Goal: Communication & Community: Answer question/provide support

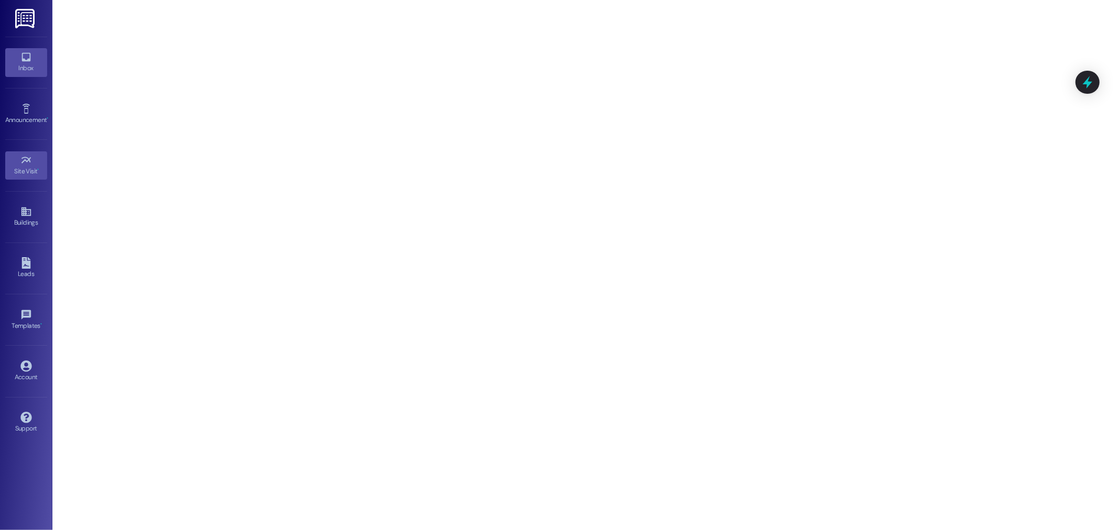
click at [16, 50] on link "Inbox" at bounding box center [26, 62] width 42 height 28
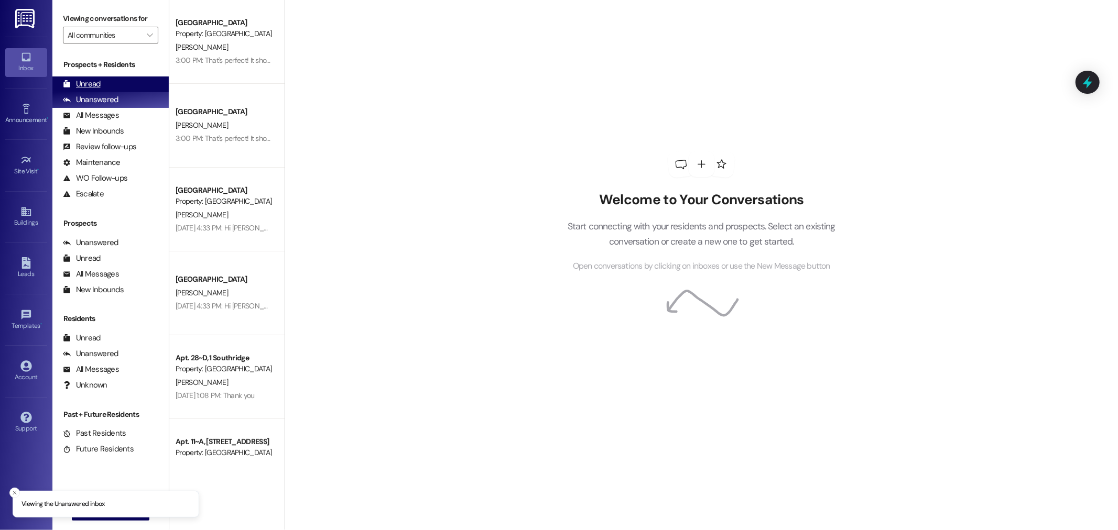
click at [102, 87] on div "Unread (0)" at bounding box center [110, 85] width 116 height 16
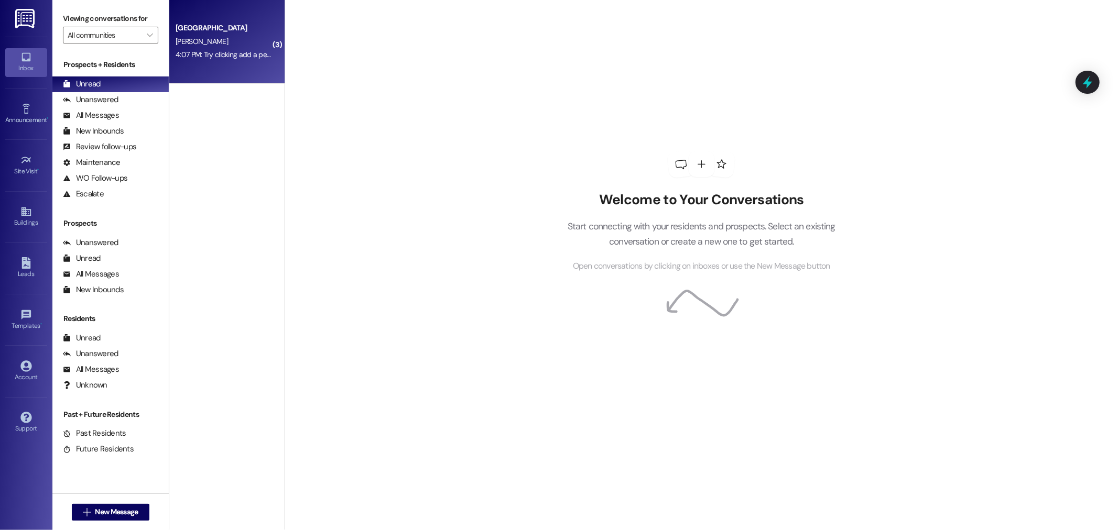
click at [227, 50] on div "4:07 PM: Try clicking add a permit 4:07 PM: Try clicking add a permit" at bounding box center [227, 54] width 103 height 9
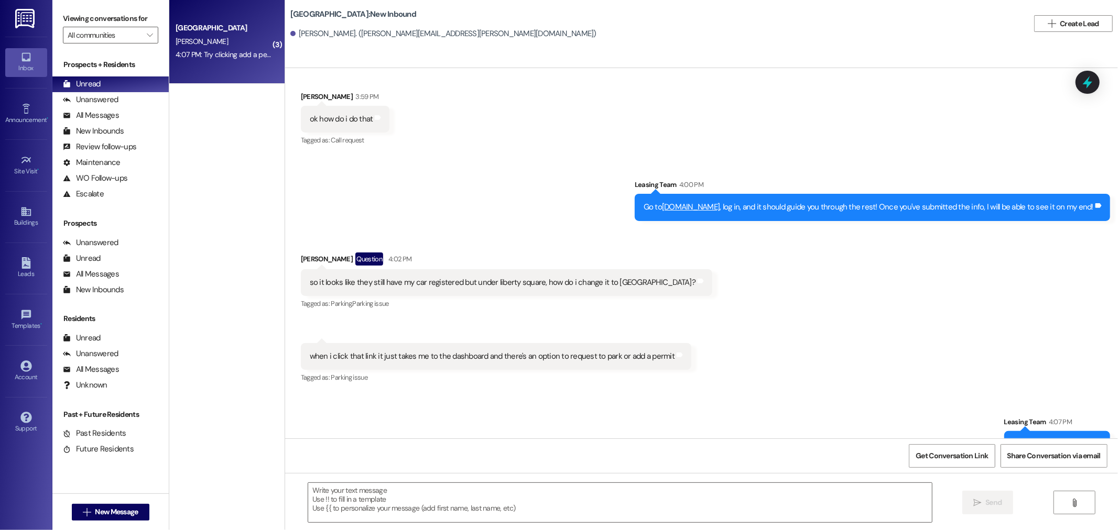
scroll to position [551, 0]
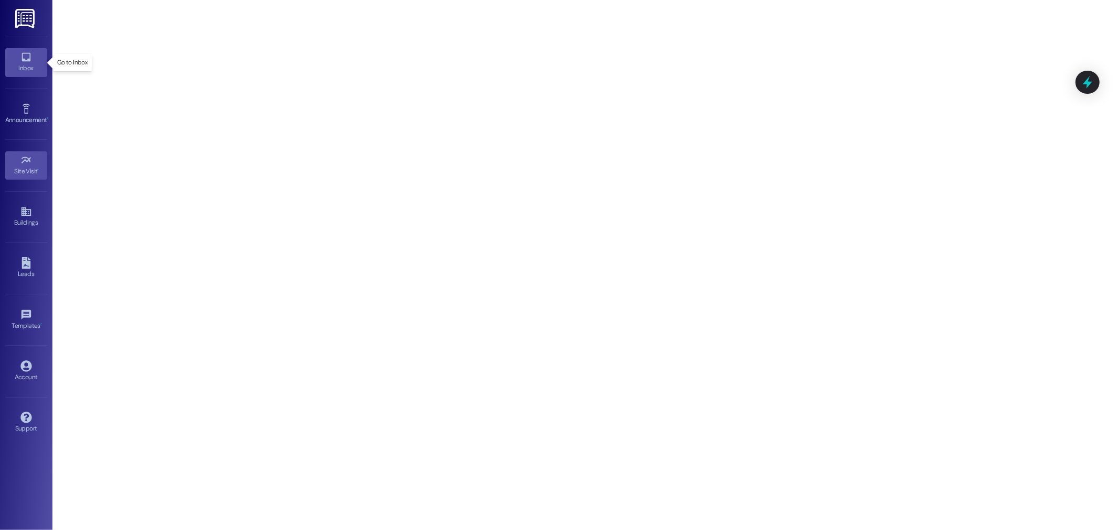
click at [27, 60] on icon at bounding box center [25, 57] width 9 height 9
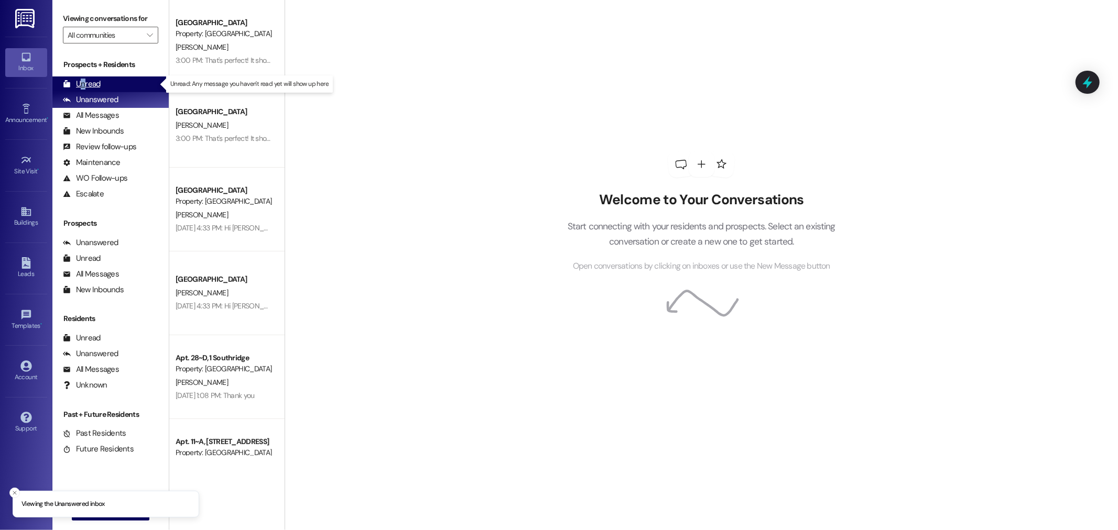
click at [83, 89] on div "Unread" at bounding box center [82, 84] width 38 height 11
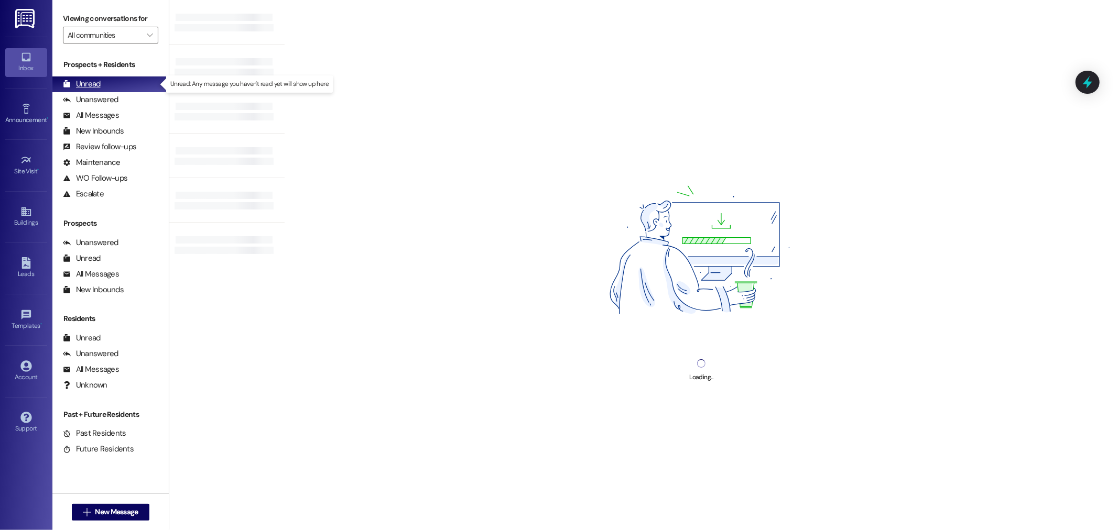
click at [96, 81] on div "Unread" at bounding box center [82, 84] width 38 height 11
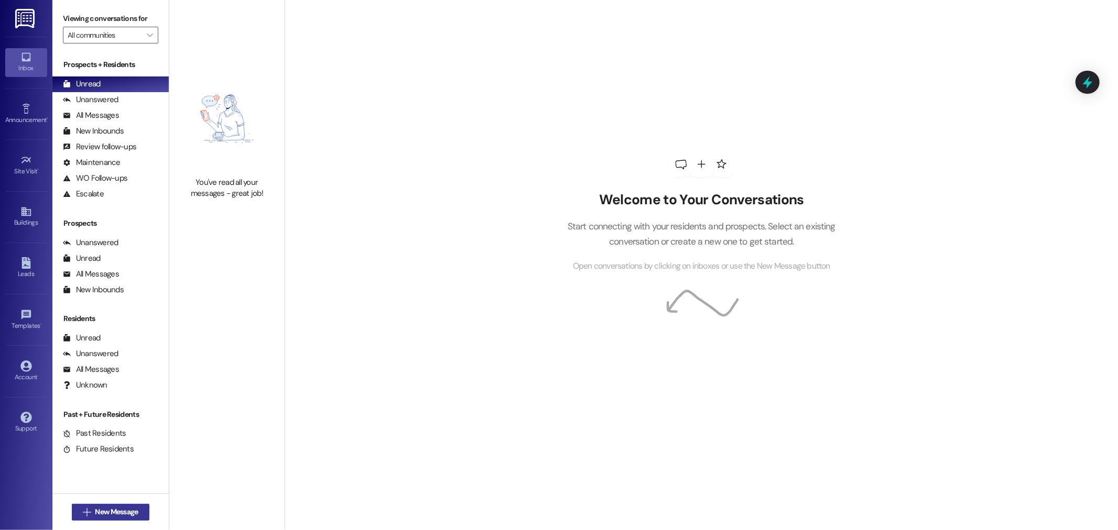
click at [96, 512] on span "New Message" at bounding box center [116, 512] width 43 height 11
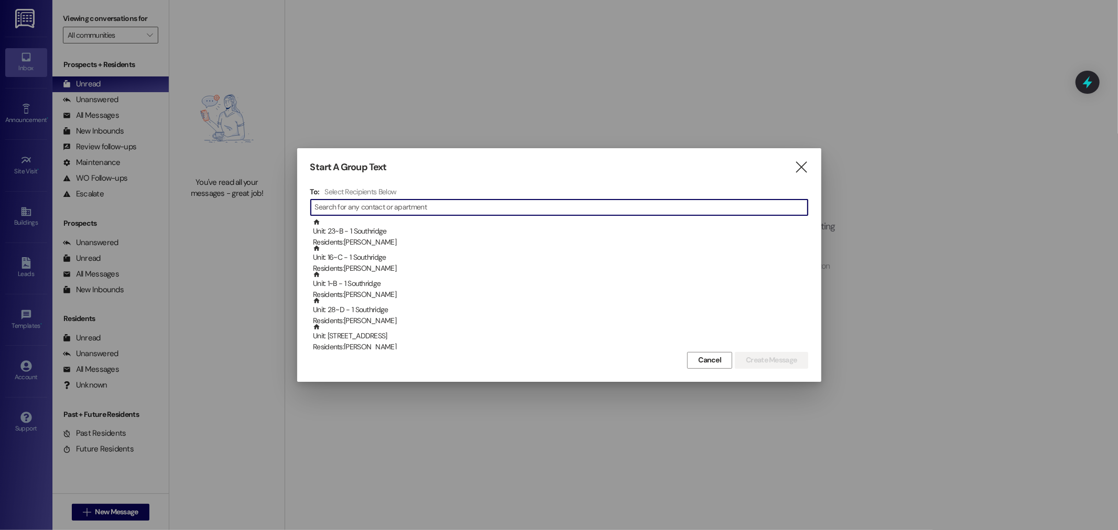
click at [336, 201] on input at bounding box center [561, 207] width 493 height 15
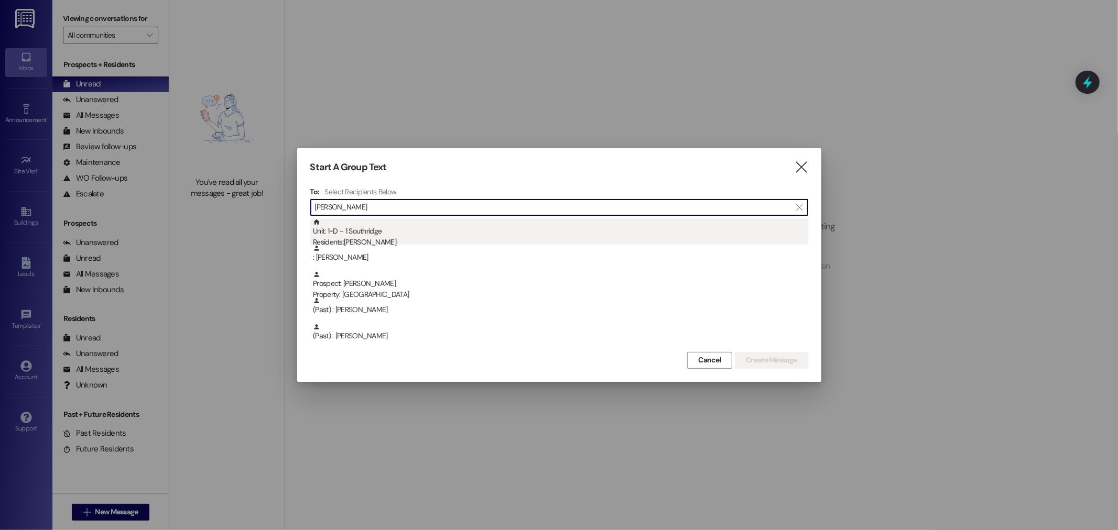
type input "jesse"
click at [375, 234] on div "Unit: 1~D - 1 Southridge Residents: Jesse Cote" at bounding box center [560, 234] width 495 height 30
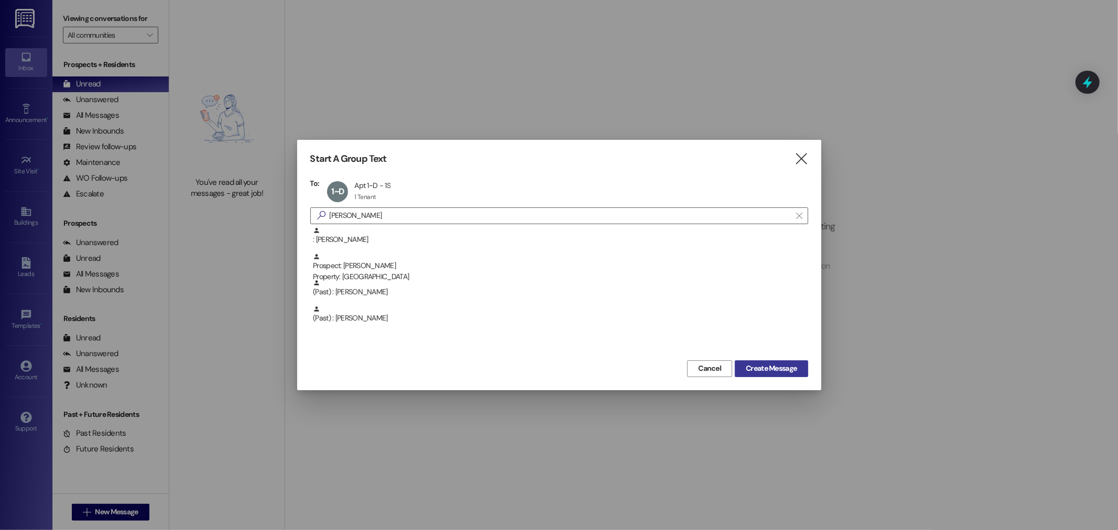
click at [783, 367] on span "Create Message" at bounding box center [771, 368] width 51 height 11
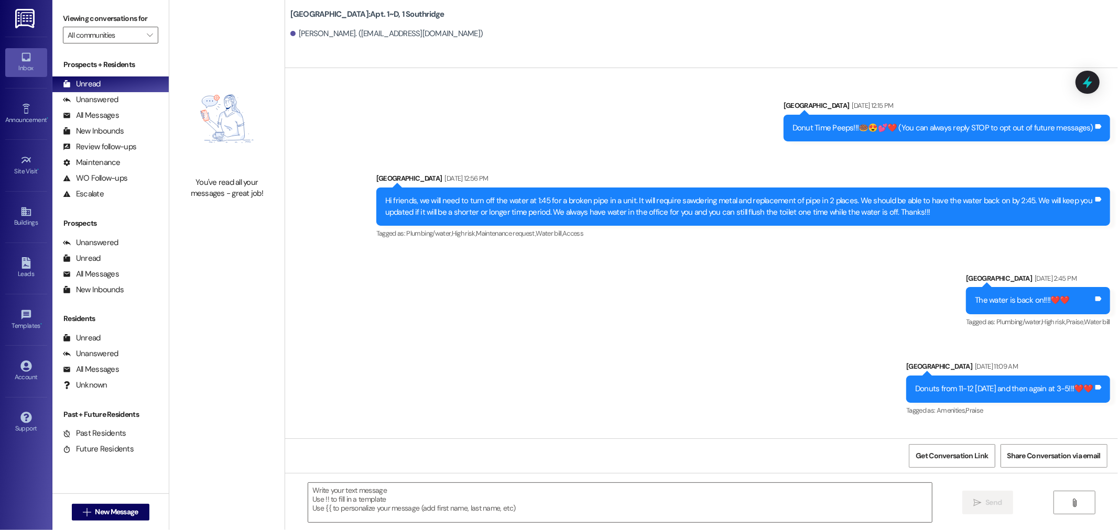
scroll to position [17091, 0]
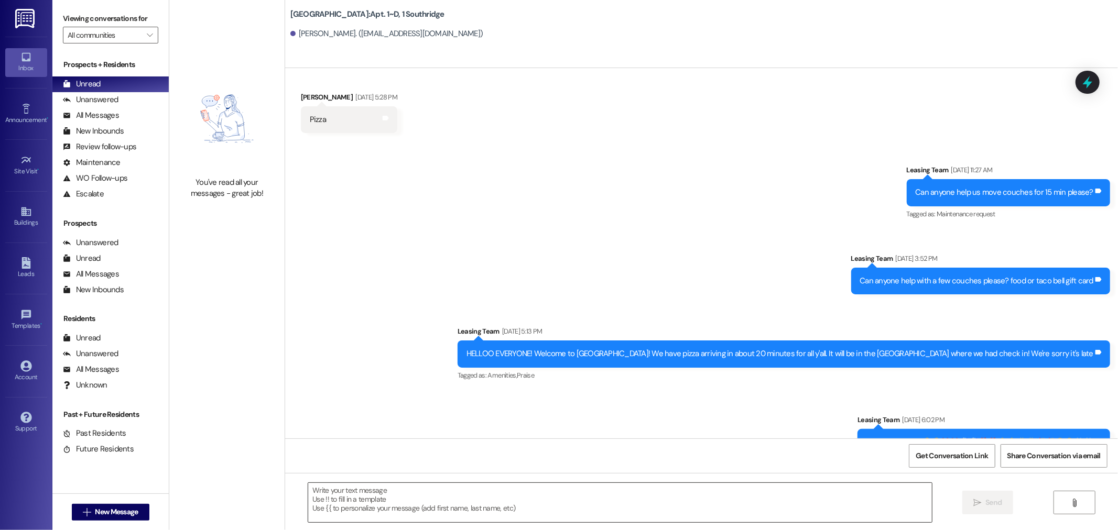
click at [308, 492] on textarea at bounding box center [620, 502] width 624 height 39
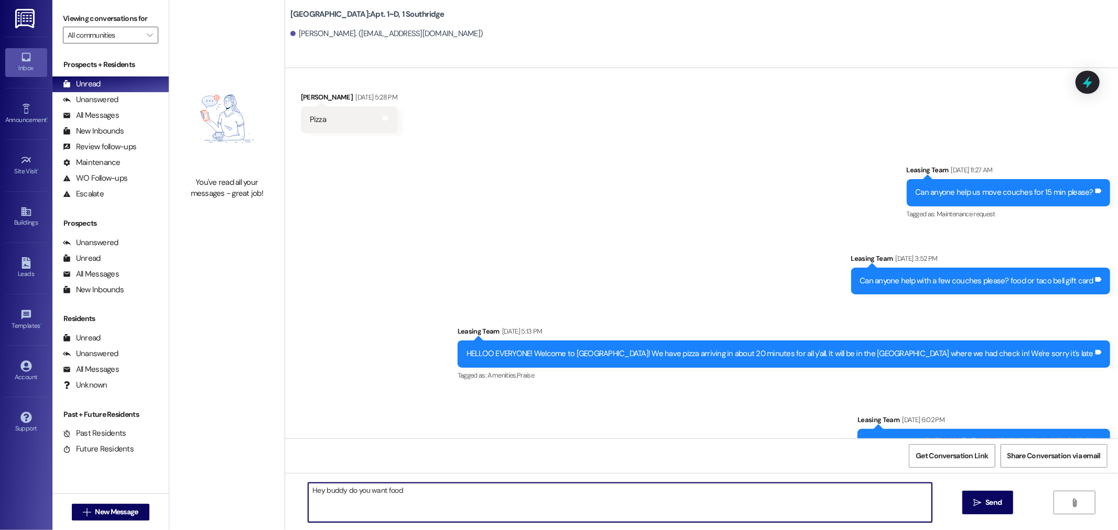
type textarea "Hey buddy do you want food"
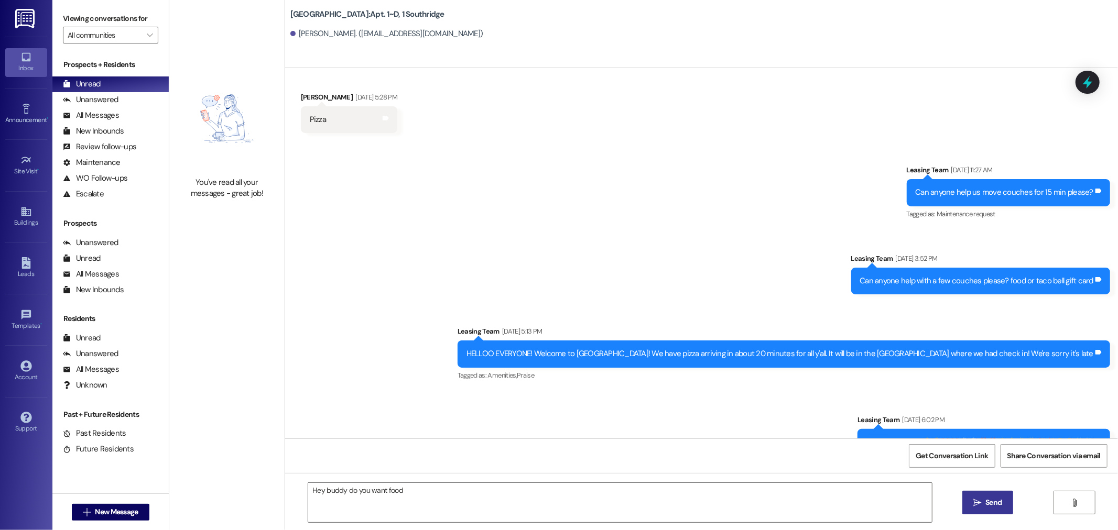
click at [1000, 491] on button " Send" at bounding box center [987, 503] width 51 height 24
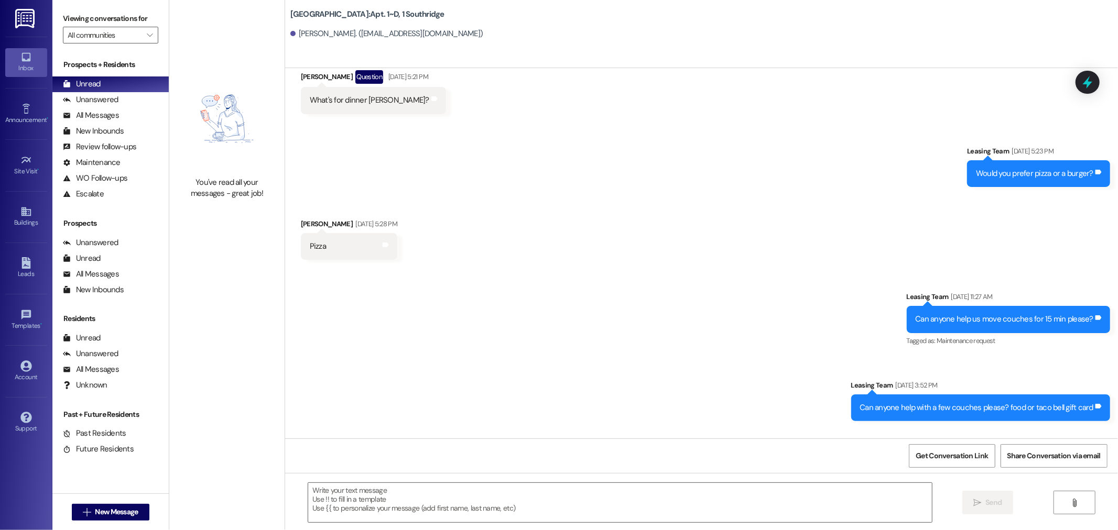
scroll to position [17165, 0]
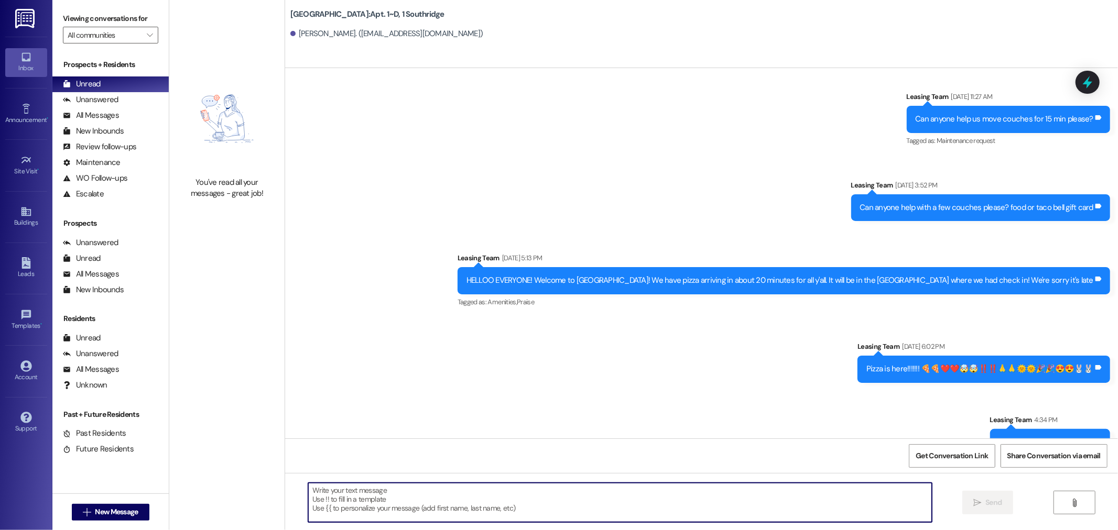
click at [405, 493] on textarea at bounding box center [620, 502] width 624 height 39
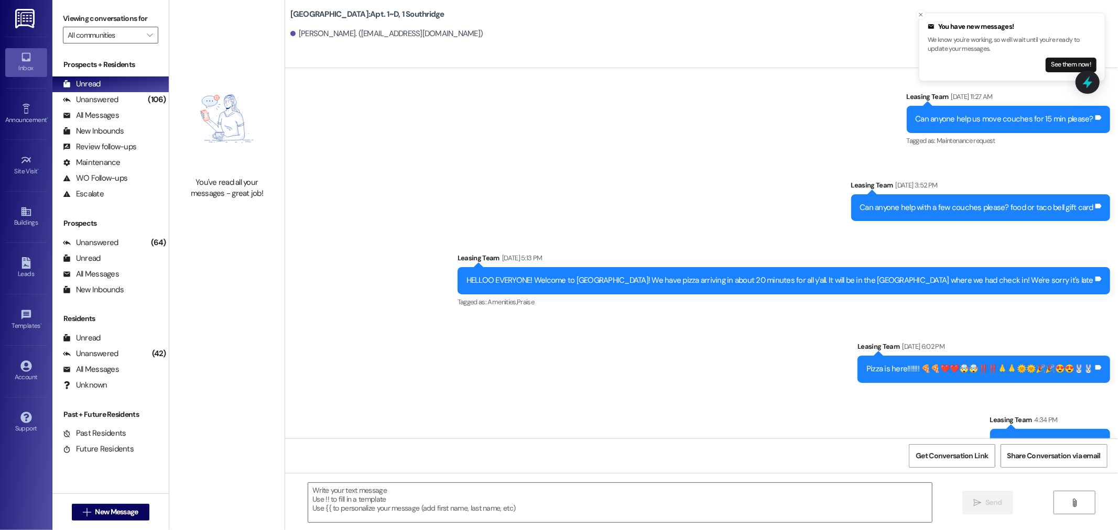
click at [1117, 521] on div " Send " at bounding box center [701, 512] width 833 height 79
drag, startPoint x: 476, startPoint y: 388, endPoint x: 468, endPoint y: 400, distance: 14.1
click at [472, 399] on div "Announcement, sent via SMS Leasing Team Aug 29, 2025 at 11:27 AM Can anyone hel…" at bounding box center [701, 266] width 833 height 396
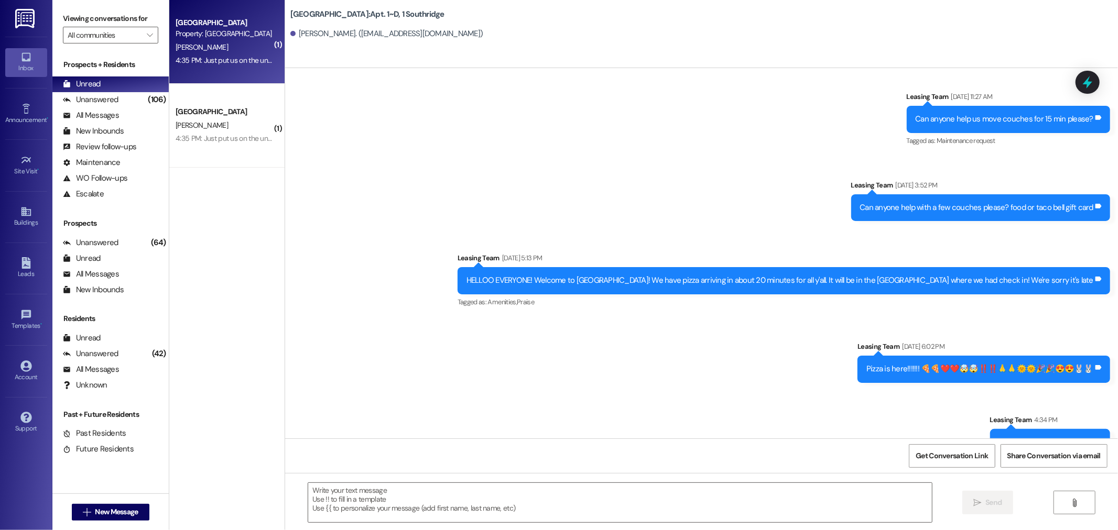
click at [198, 37] on div "Property: [GEOGRAPHIC_DATA]" at bounding box center [224, 33] width 97 height 11
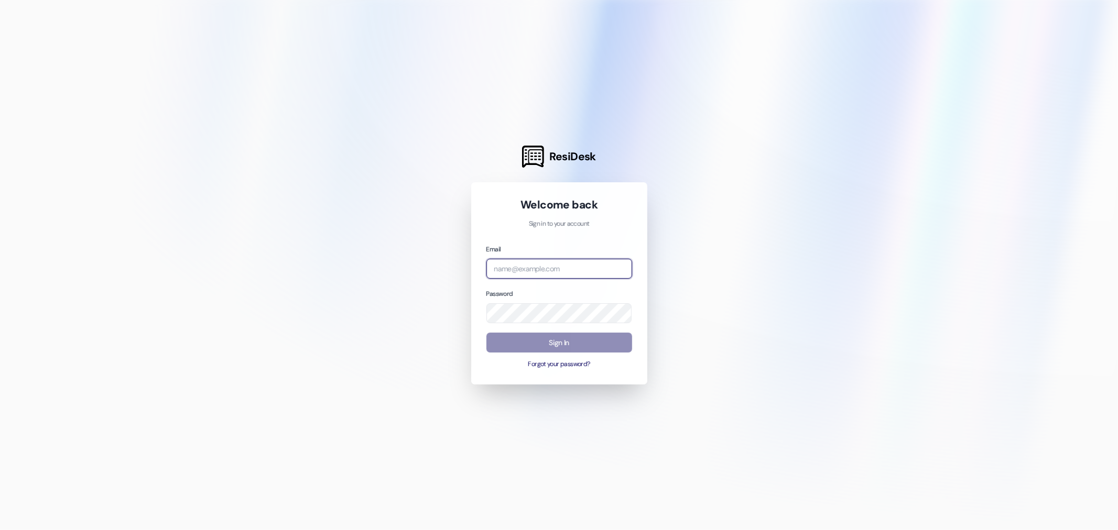
type input "[EMAIL_ADDRESS][DOMAIN_NAME]"
click at [574, 342] on button "Sign In" at bounding box center [559, 343] width 146 height 20
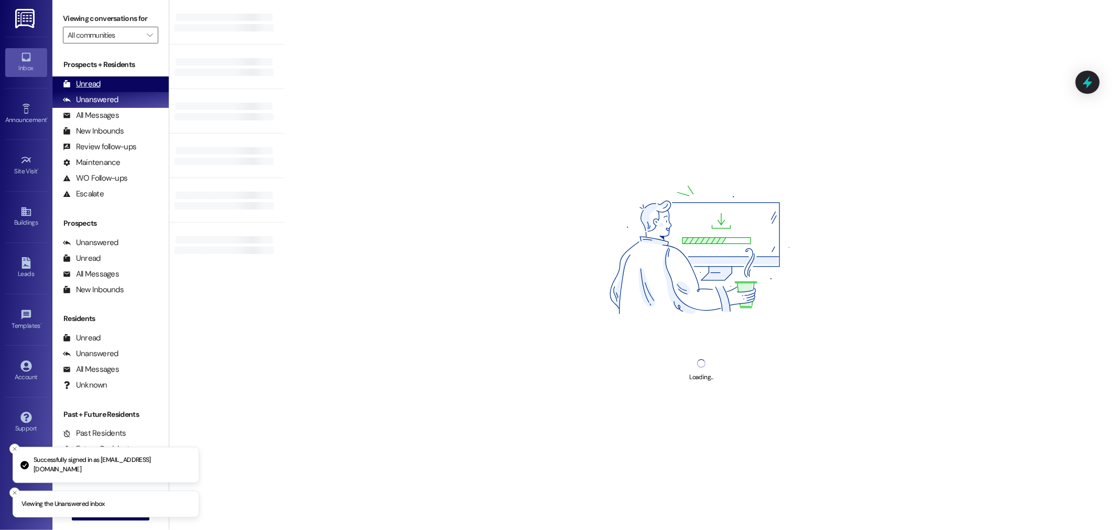
click at [91, 81] on div "Unread" at bounding box center [82, 84] width 38 height 11
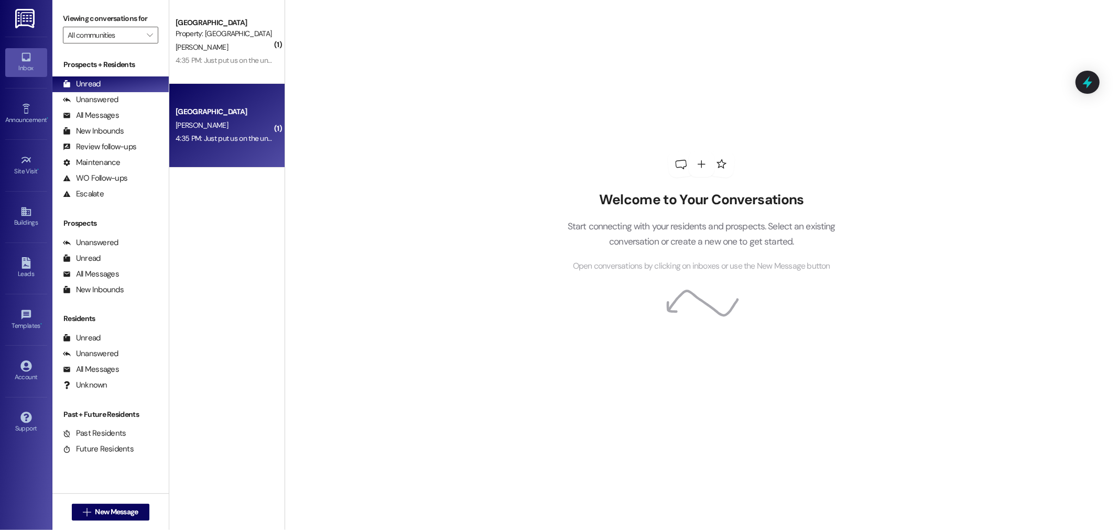
click at [191, 133] on div "4:35 PM: Just put us on the uncovered please 4:35 PM: Just put us on the uncove…" at bounding box center [224, 138] width 99 height 13
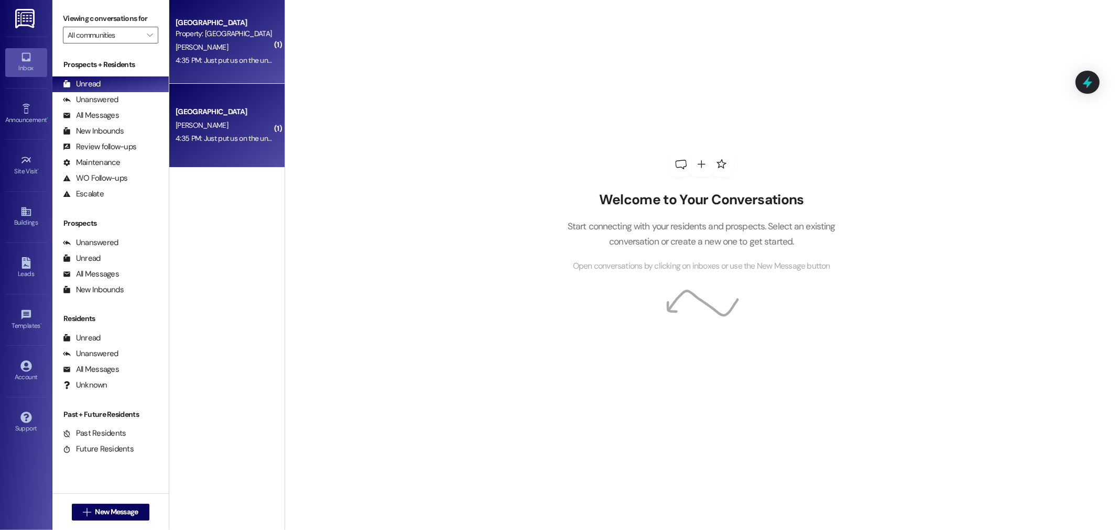
click at [213, 25] on div "[GEOGRAPHIC_DATA]" at bounding box center [224, 22] width 97 height 11
click at [212, 52] on div "[PERSON_NAME]" at bounding box center [224, 47] width 99 height 13
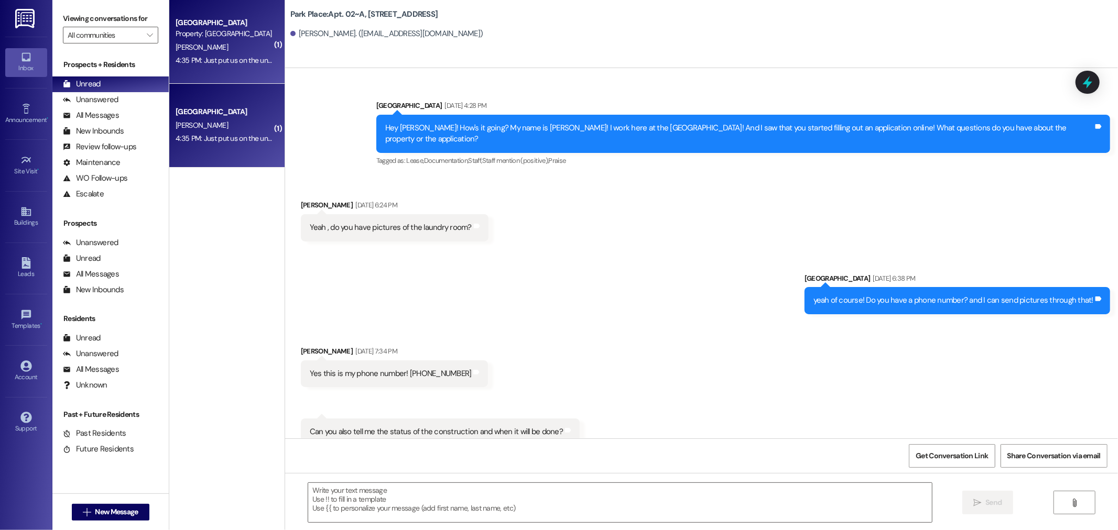
scroll to position [61673, 0]
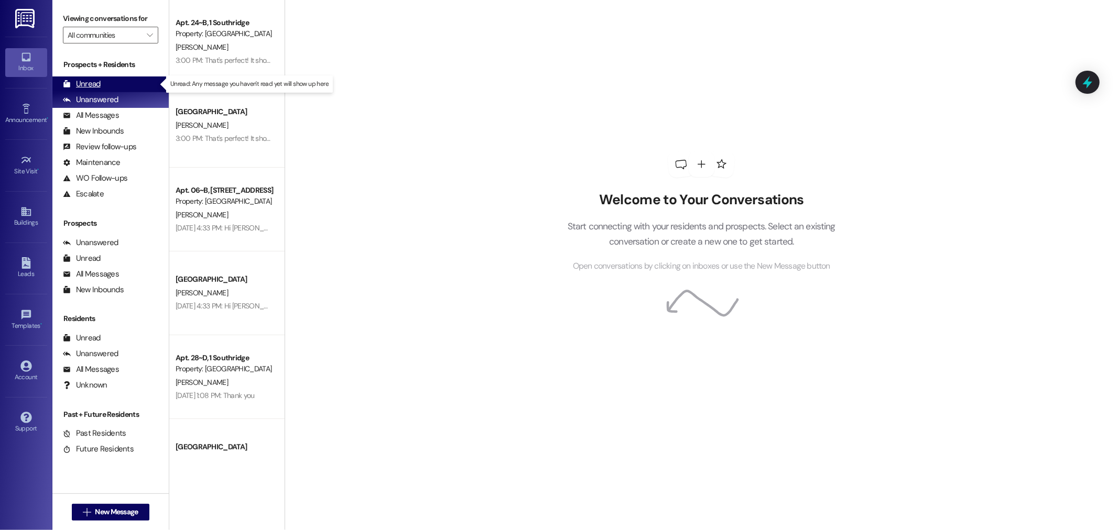
click at [82, 83] on div "Unread" at bounding box center [82, 84] width 38 height 11
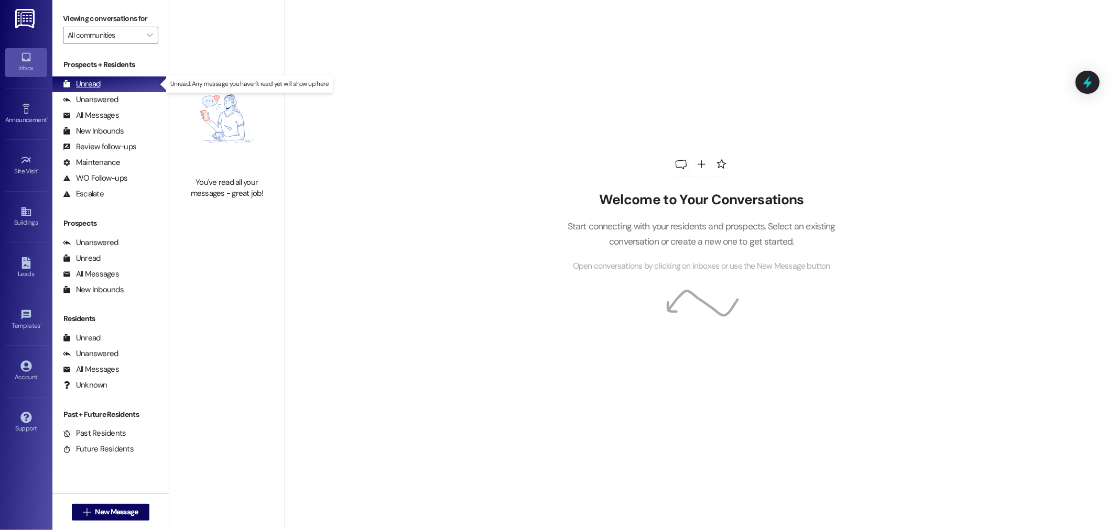
click at [85, 80] on div "Unread" at bounding box center [82, 84] width 38 height 11
click at [107, 517] on span "New Message" at bounding box center [116, 512] width 43 height 11
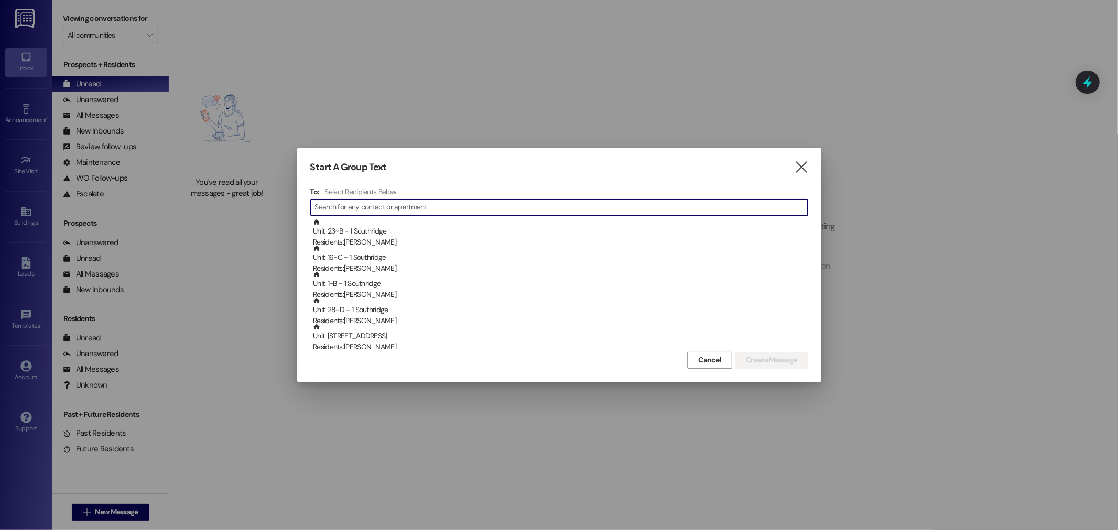
click at [343, 209] on input at bounding box center [561, 207] width 493 height 15
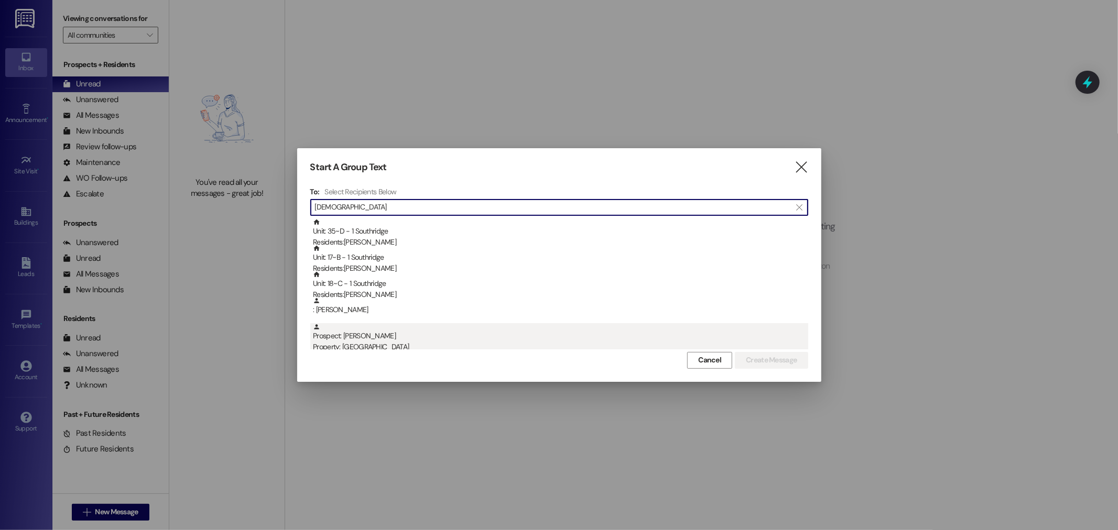
type input "kath"
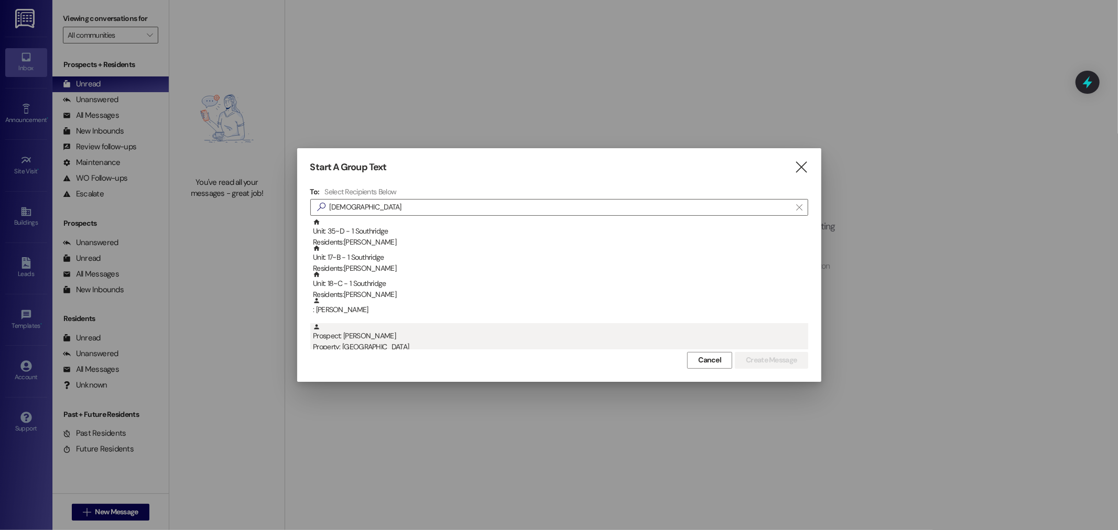
click at [362, 342] on div "Property: Southridge" at bounding box center [560, 347] width 495 height 11
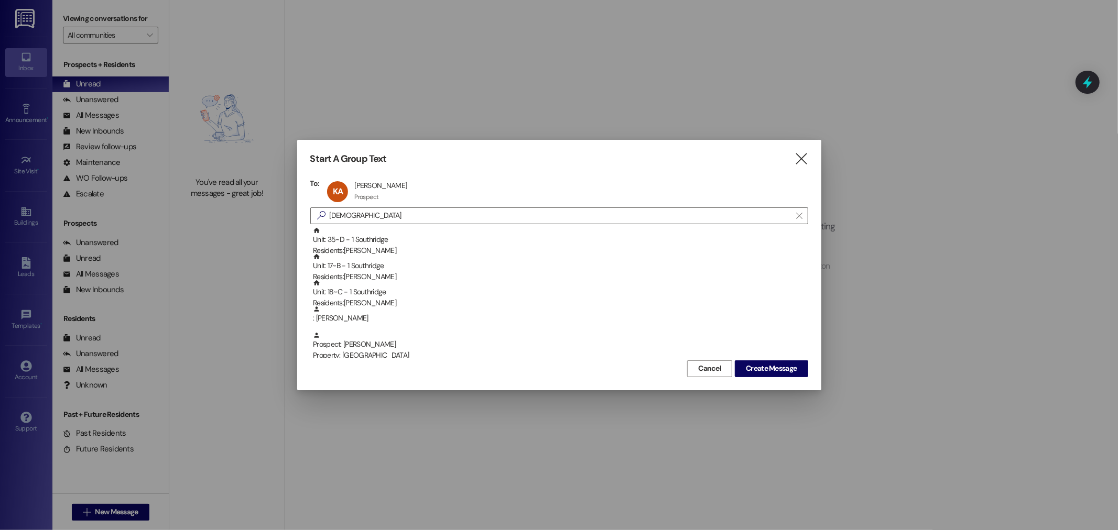
click at [767, 381] on div "Start A Group Text  To: KA Kathryn Allen Kathryn Allen Prospect Prospect click…" at bounding box center [559, 265] width 524 height 250
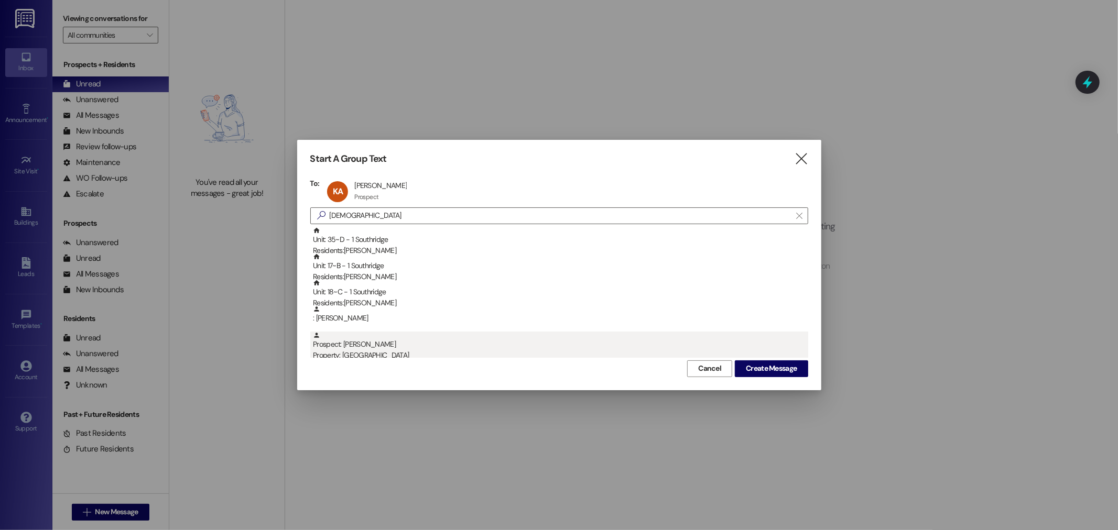
click at [781, 356] on div "Property: [GEOGRAPHIC_DATA]" at bounding box center [560, 355] width 495 height 11
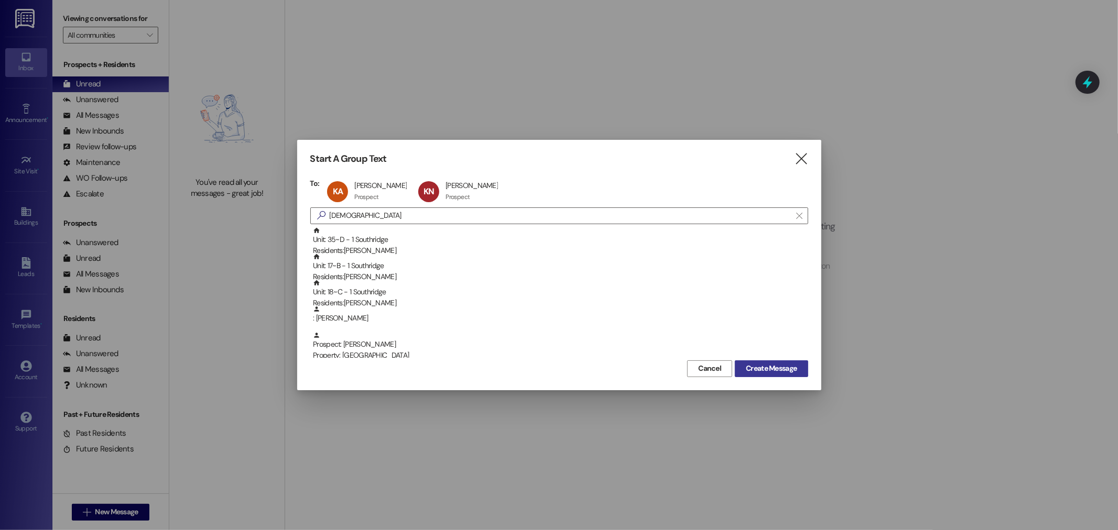
click at [781, 363] on span "Create Message" at bounding box center [771, 368] width 51 height 11
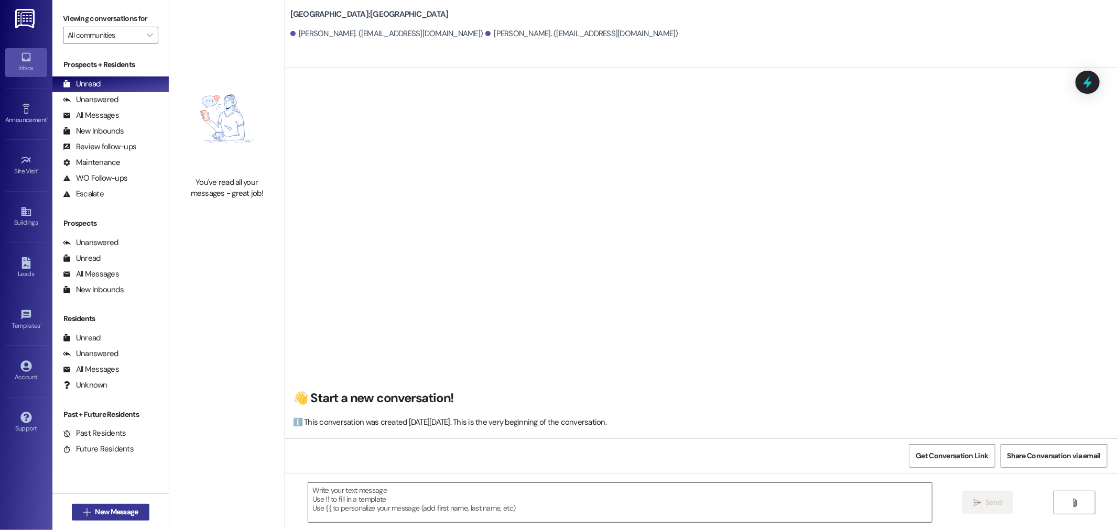
click at [106, 505] on button " New Message" at bounding box center [111, 512] width 78 height 17
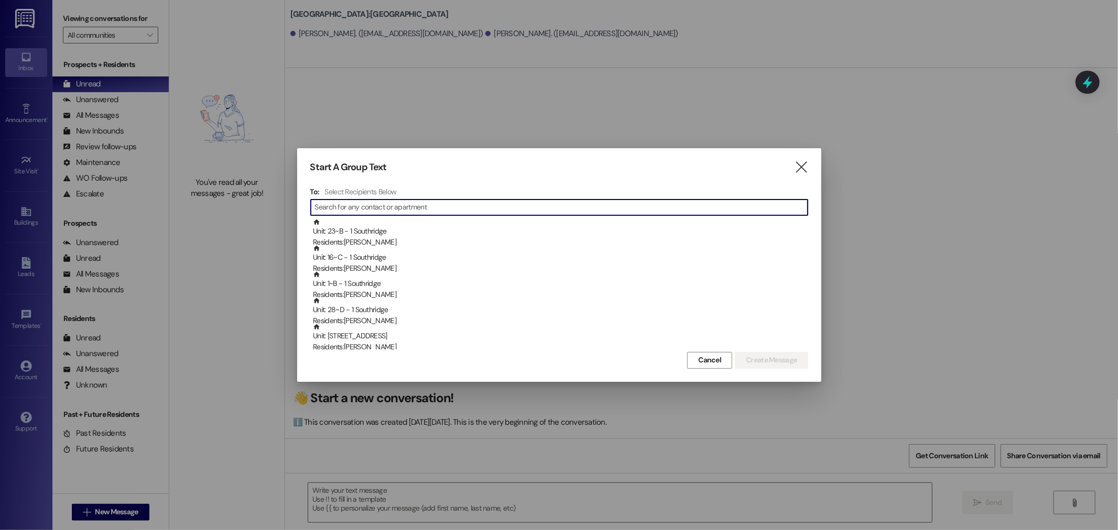
click at [346, 208] on input at bounding box center [561, 207] width 493 height 15
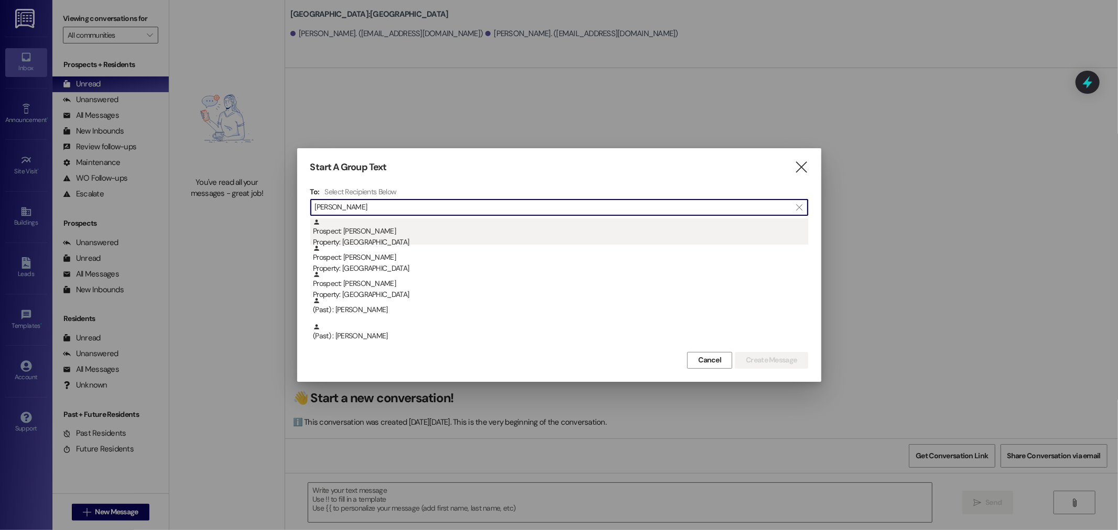
type input "allen"
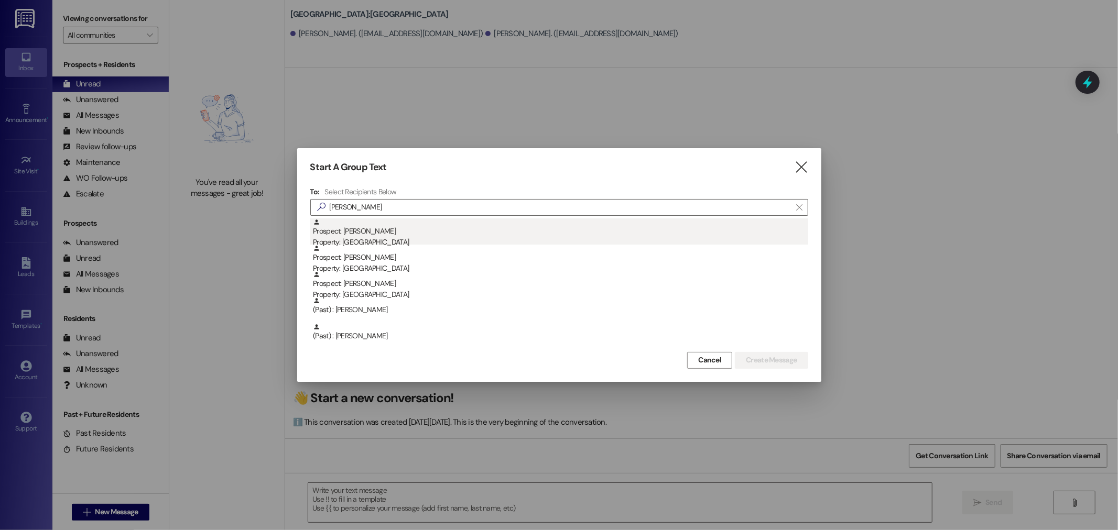
click at [358, 231] on div "Prospect: Kathryn Allen Property: Southridge" at bounding box center [560, 234] width 495 height 30
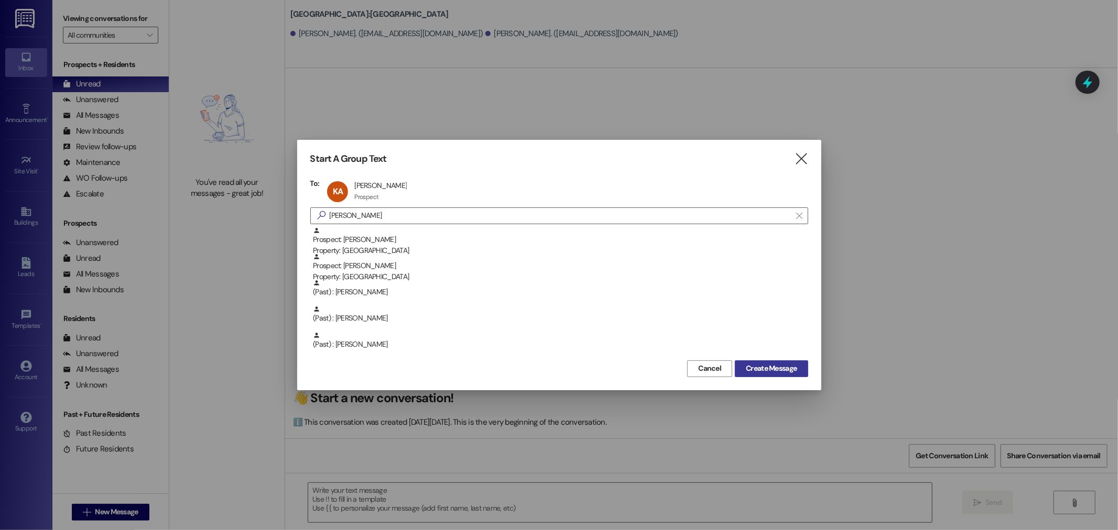
click at [775, 364] on span "Create Message" at bounding box center [771, 368] width 51 height 11
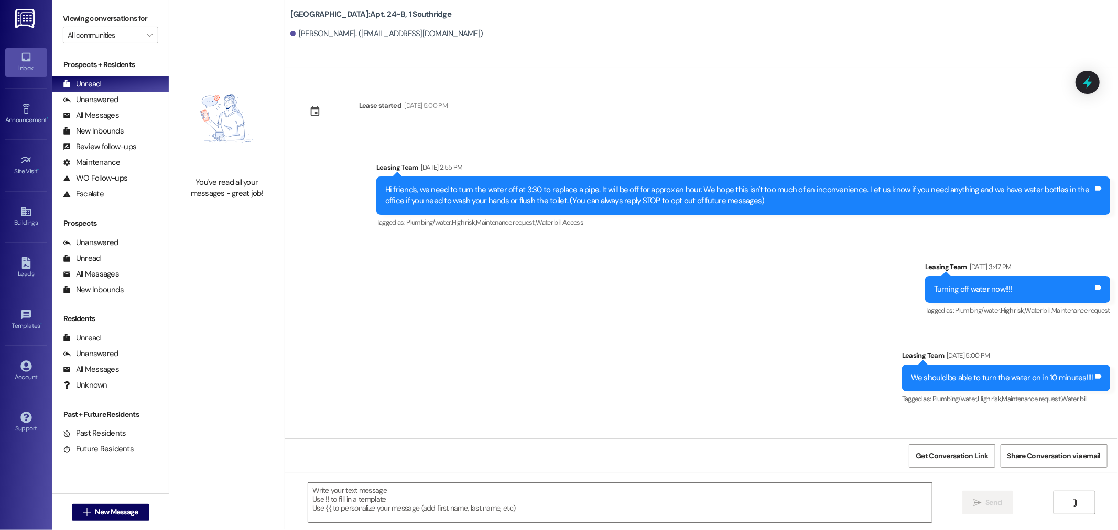
scroll to position [7232, 0]
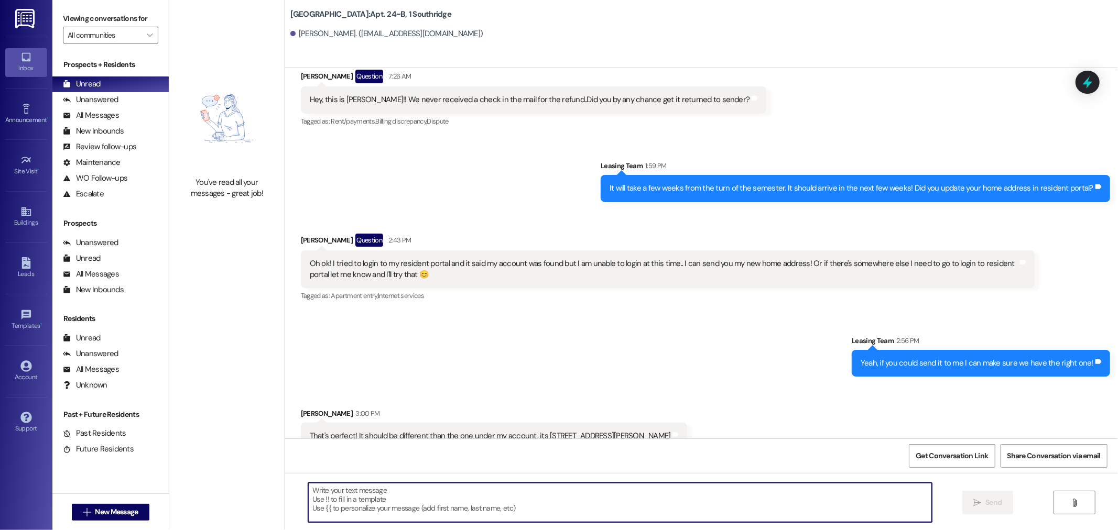
click at [315, 499] on textarea at bounding box center [620, 502] width 624 height 39
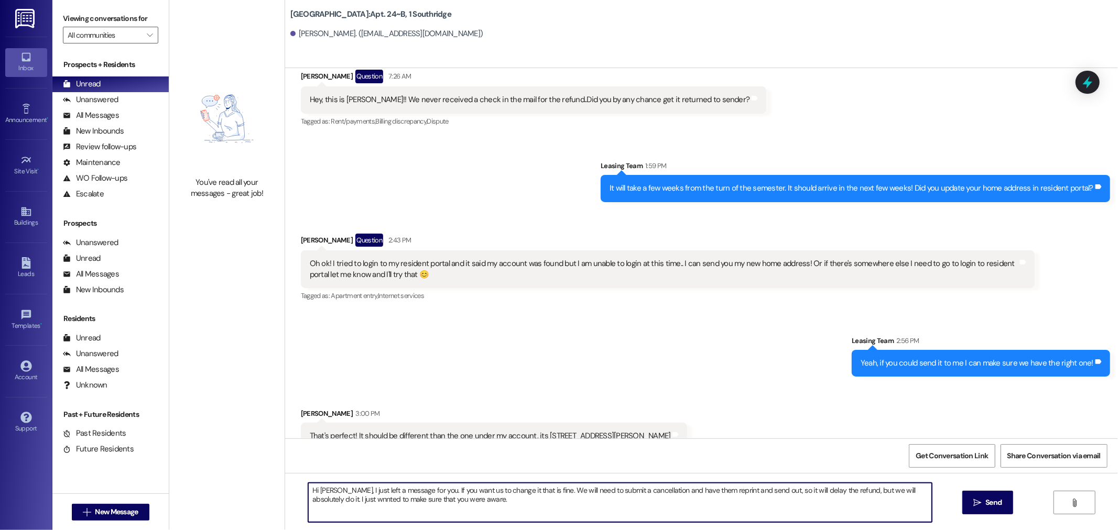
click at [322, 496] on textarea "Hi Kate, I just left a message for you. If you want us to change it that is fin…" at bounding box center [620, 502] width 624 height 39
click at [325, 499] on textarea "Hi Kate, I just left a message for you. If you want us to change it that is fin…" at bounding box center [620, 502] width 624 height 39
type textarea "Hi [PERSON_NAME], I just left a message for you. If you want us to change it th…"
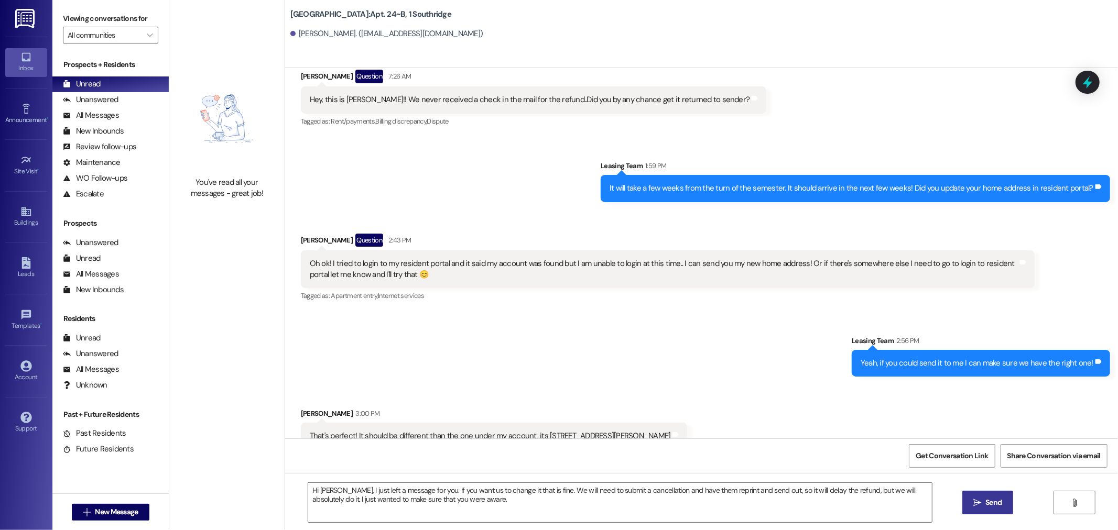
click at [993, 505] on span "Send" at bounding box center [993, 502] width 16 height 11
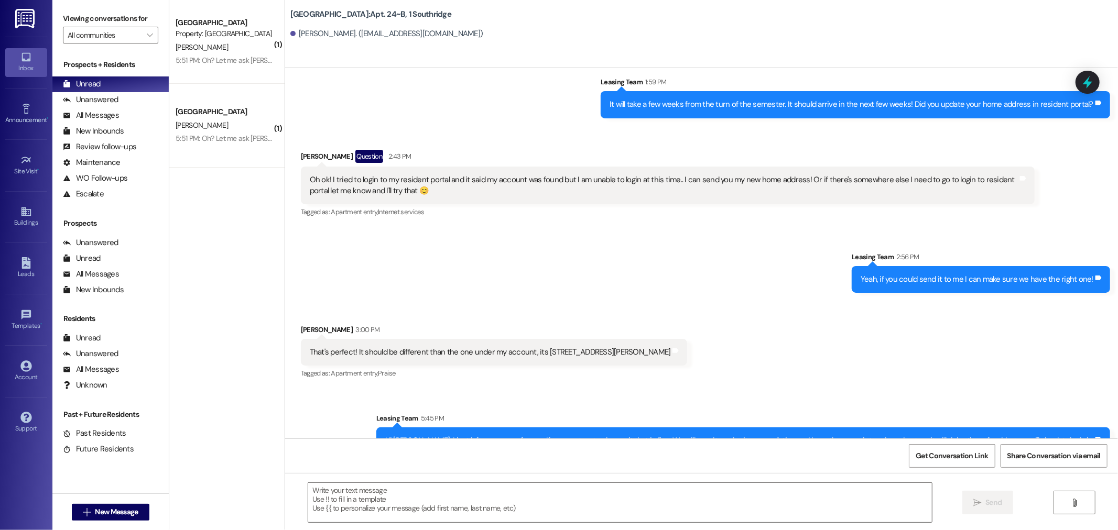
scroll to position [7388, 0]
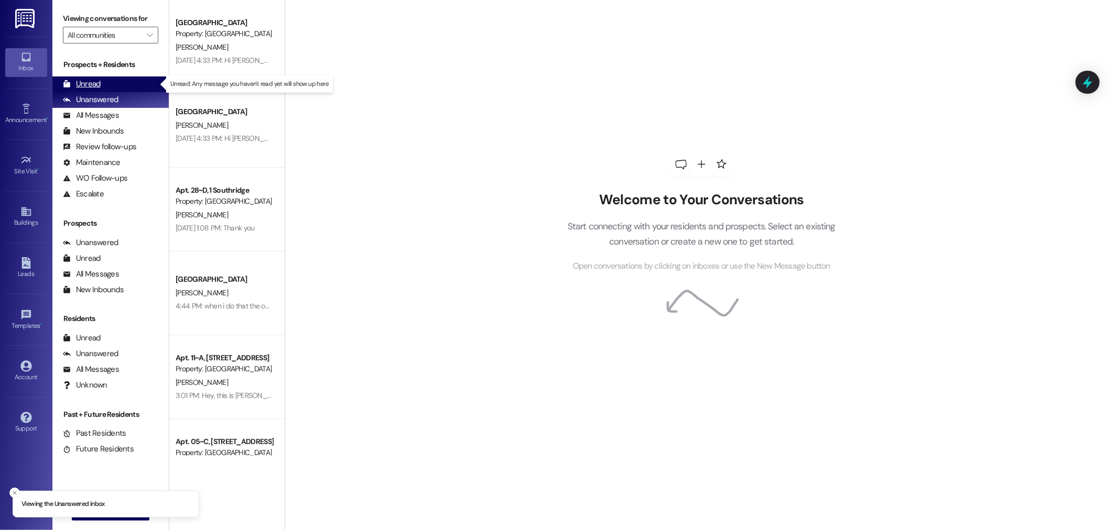
click at [77, 82] on div "Unread" at bounding box center [82, 84] width 38 height 11
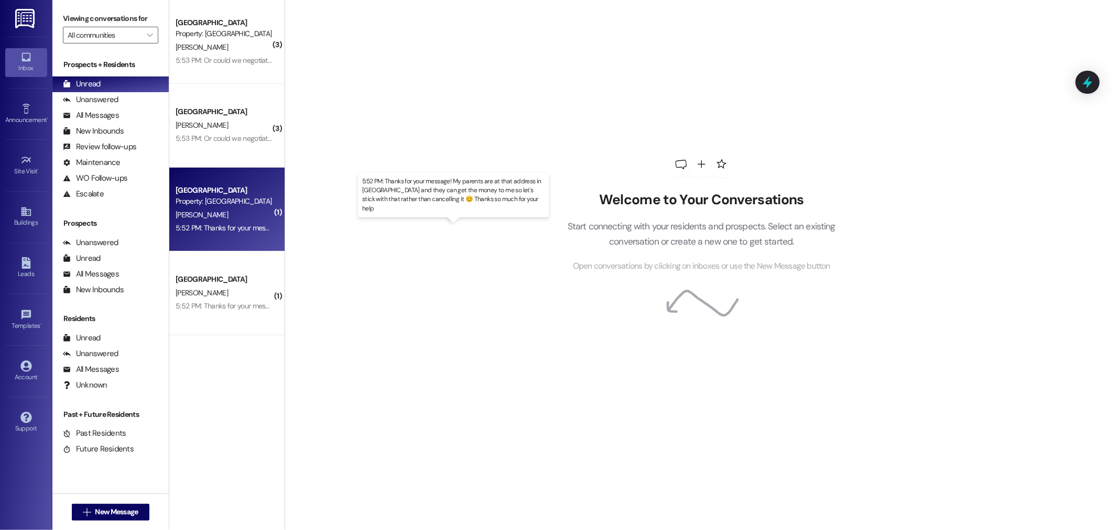
click at [228, 228] on div "5:52 PM: Thanks for your message! My parents are at that address in [GEOGRAPHIC…" at bounding box center [489, 227] width 627 height 9
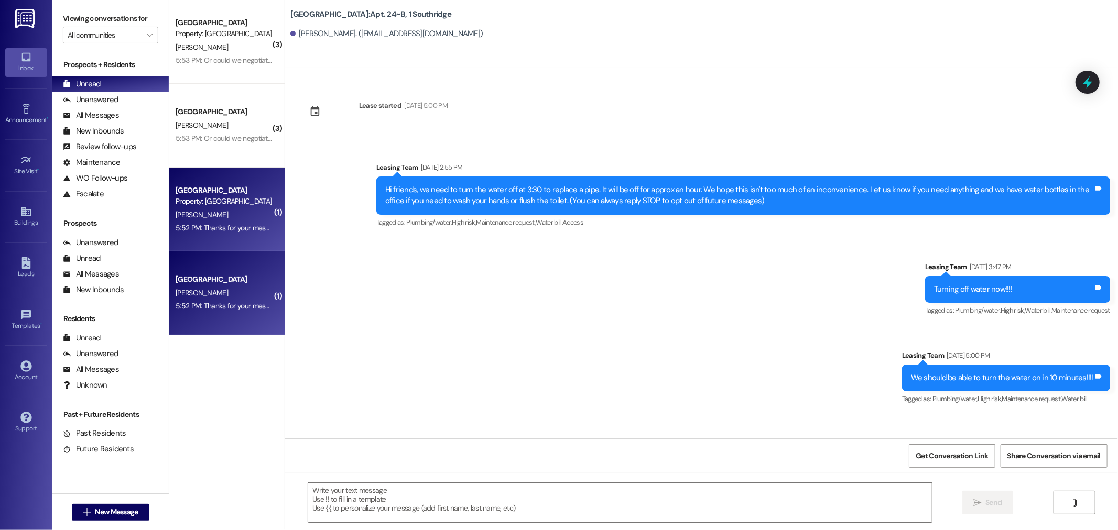
scroll to position [7403, 0]
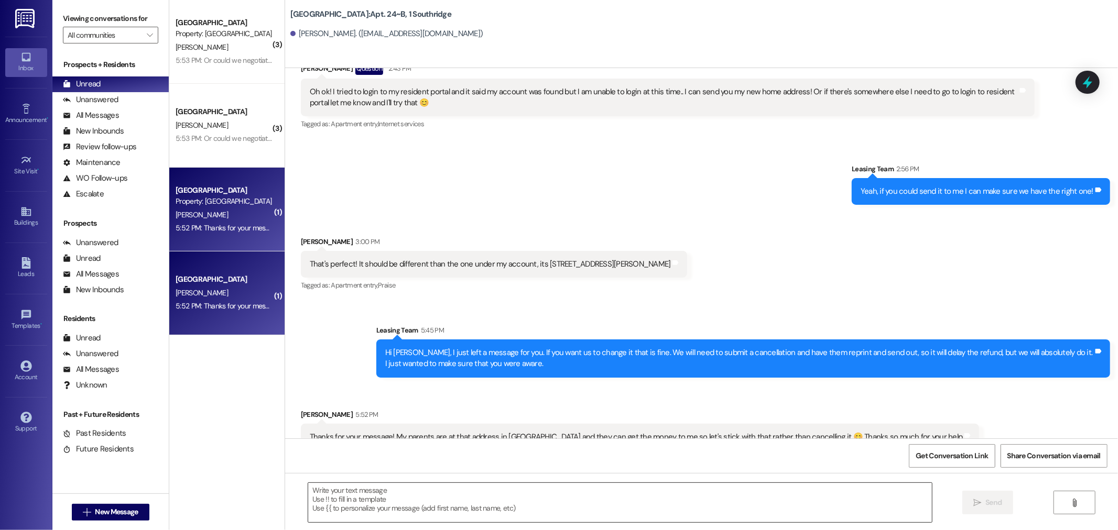
click at [347, 490] on textarea at bounding box center [620, 502] width 624 height 39
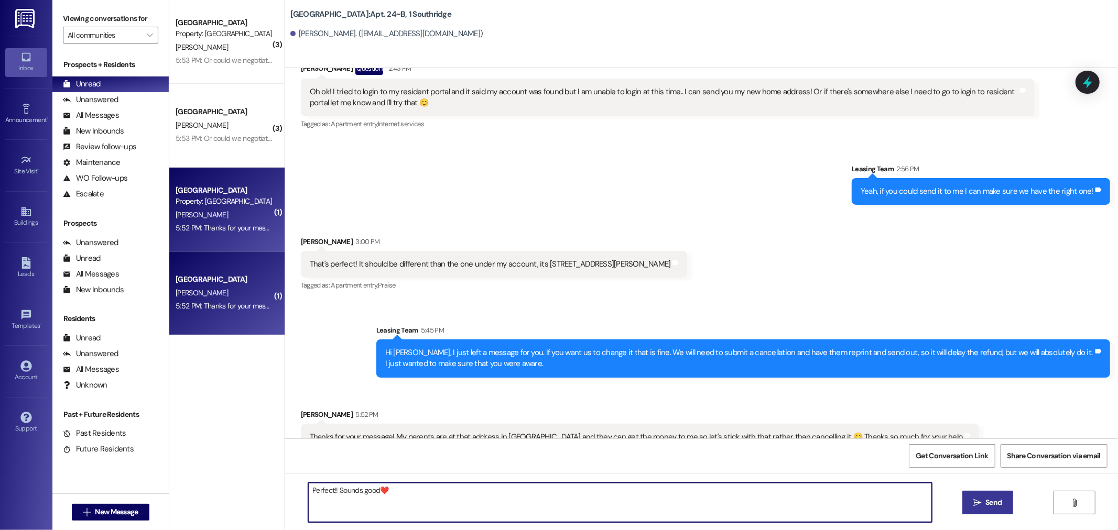
type textarea "Perfect!! Sounds good❤️"
click at [981, 503] on span " Send" at bounding box center [987, 502] width 33 height 11
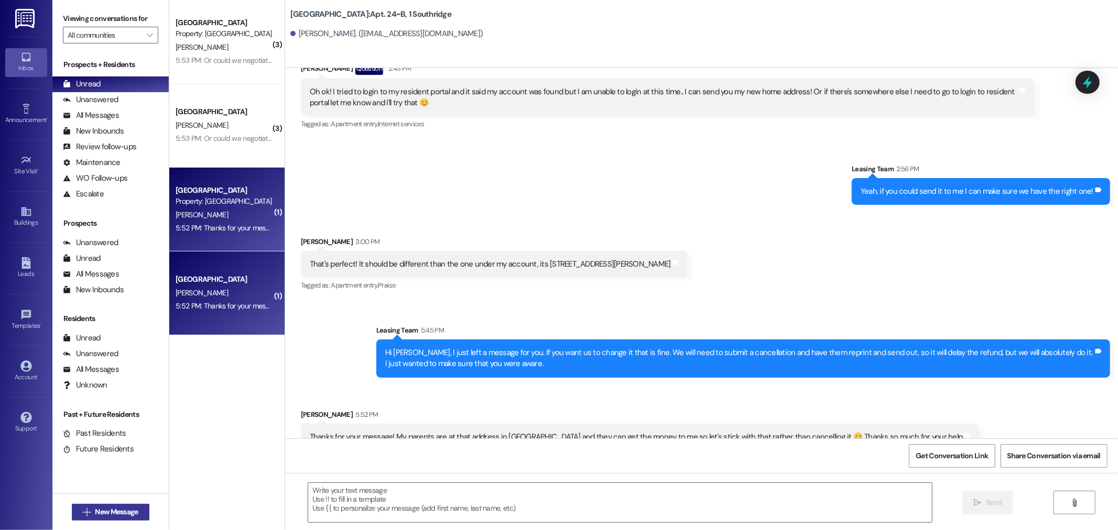
click at [95, 512] on span "New Message" at bounding box center [116, 512] width 43 height 11
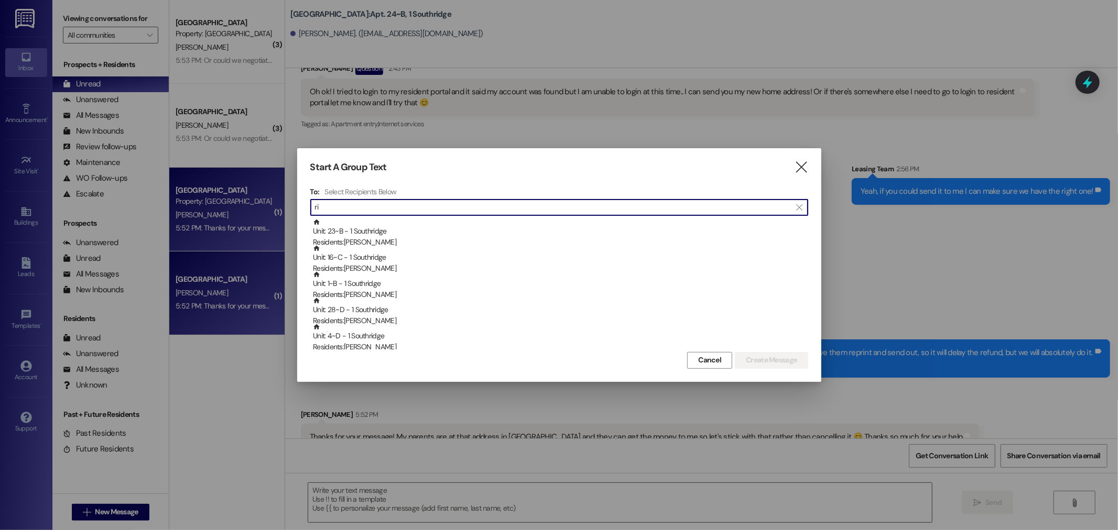
type input "r"
drag, startPoint x: 344, startPoint y: 207, endPoint x: 17, endPoint y: 191, distance: 327.9
click at [42, 223] on div "Start A Group Text  To: Select Recipients Below  [PERSON_NAME]  Unit: 16~B -…" at bounding box center [559, 265] width 1118 height 530
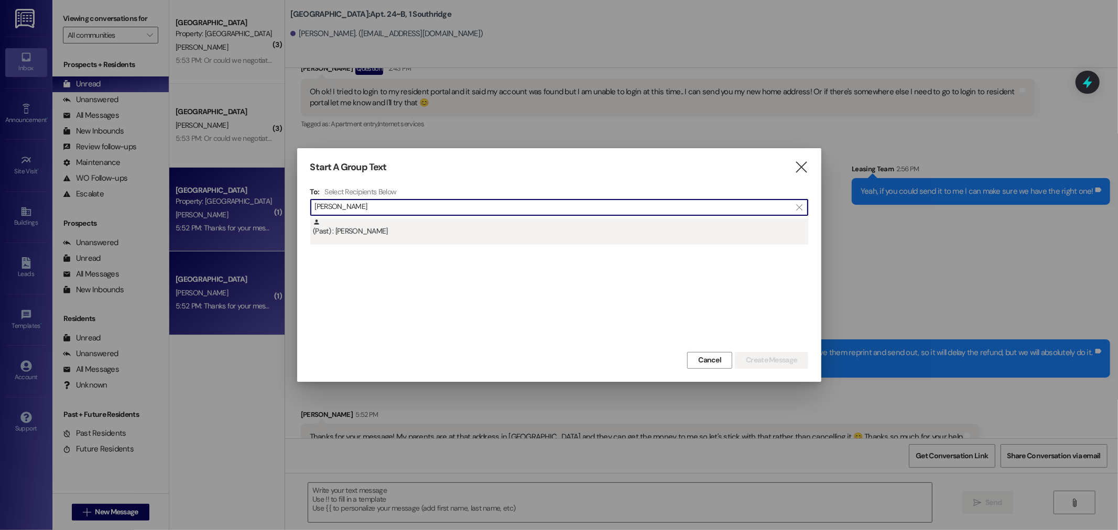
type input "[PERSON_NAME]"
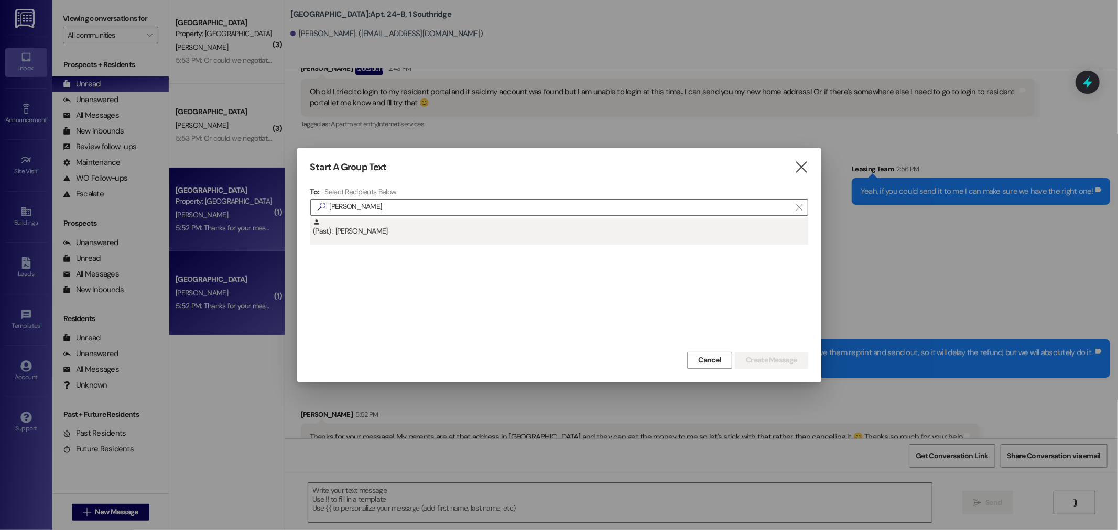
scroll to position [0, 0]
click at [375, 233] on div "(Past) : [PERSON_NAME]" at bounding box center [560, 228] width 495 height 18
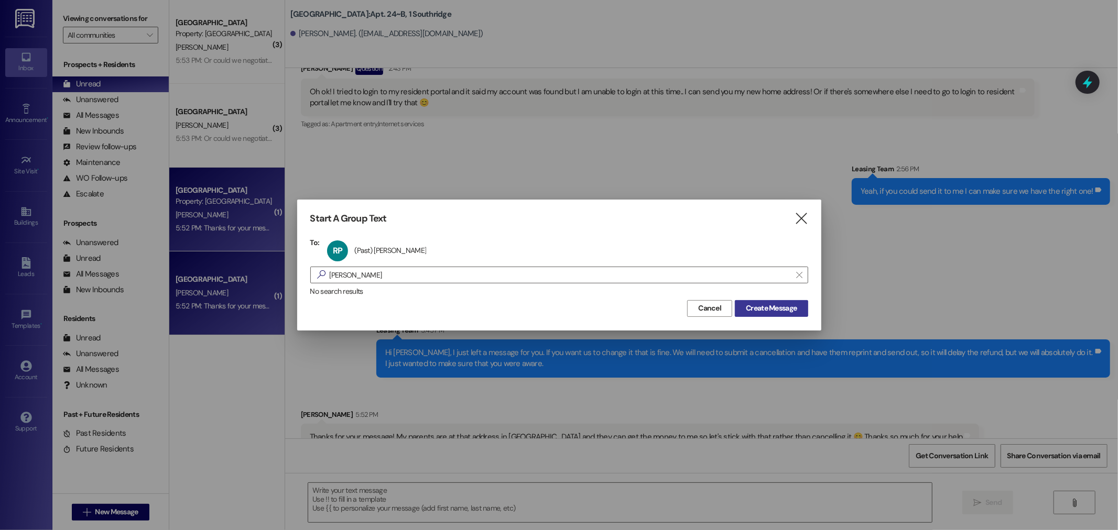
click at [788, 309] on span "Create Message" at bounding box center [771, 308] width 51 height 11
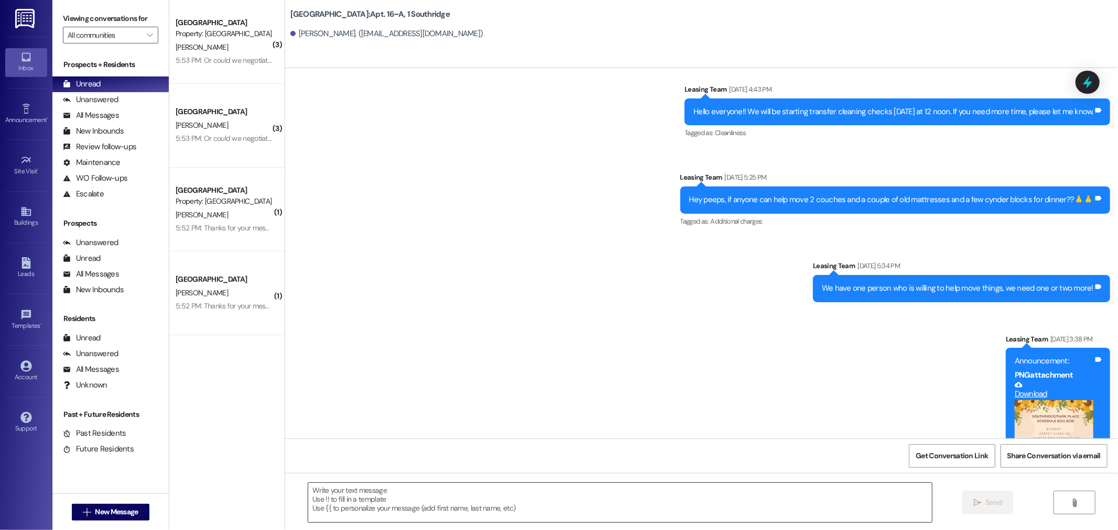
scroll to position [29478, 0]
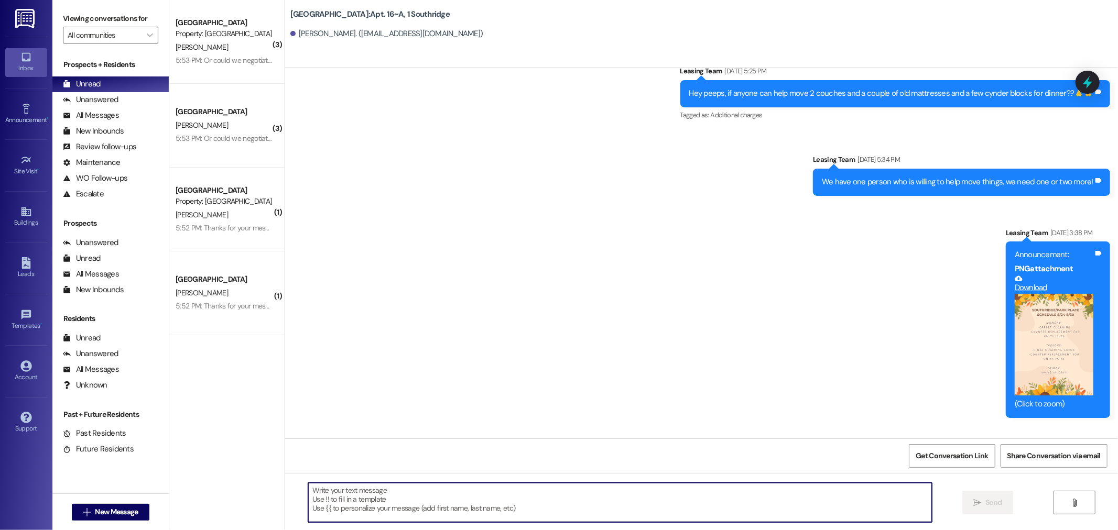
click at [315, 504] on textarea at bounding box center [620, 502] width 624 height 39
click at [496, 494] on textarea "Hi [PERSON_NAME], I left you a voicemail. Let me know If I covered evertything …" at bounding box center [620, 502] width 624 height 39
click at [560, 485] on textarea "Hi [PERSON_NAME], I left you a voicemail. Let me know If I covered everything y…" at bounding box center [620, 502] width 624 height 39
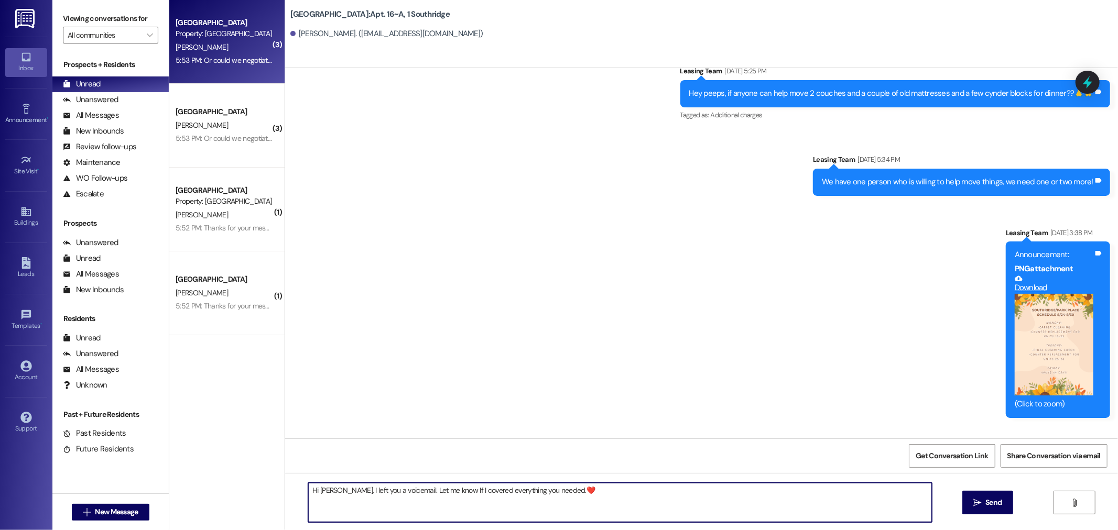
type textarea "Hi [PERSON_NAME], I left you a voicemail. Let me know If I covered everything y…"
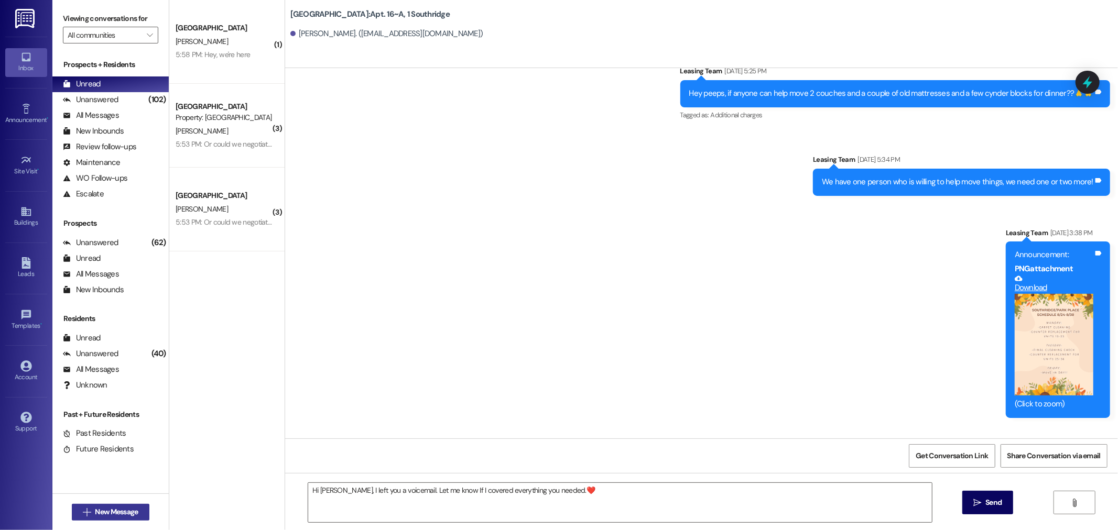
click at [95, 511] on span "New Message" at bounding box center [116, 512] width 43 height 11
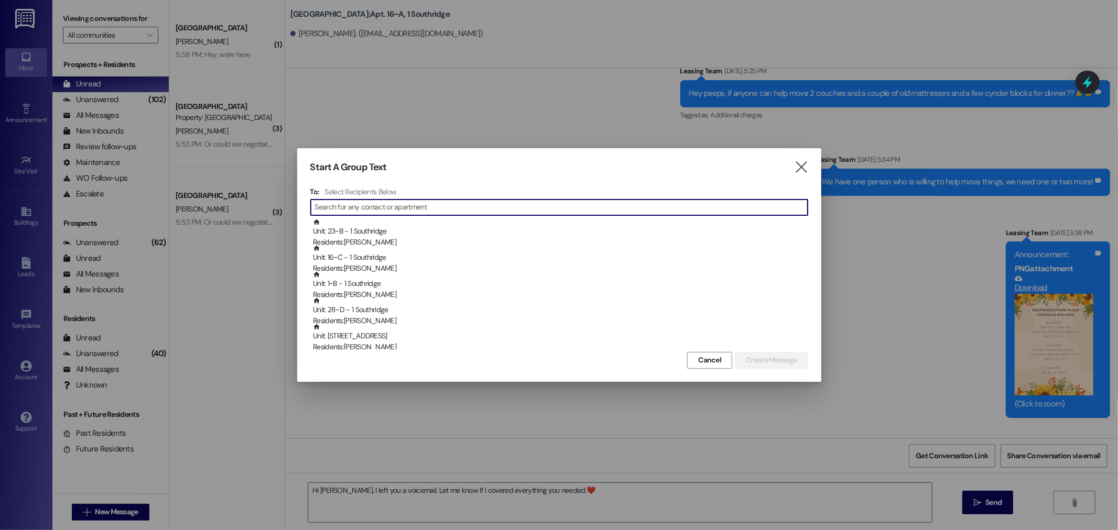
click at [352, 201] on input at bounding box center [561, 207] width 493 height 15
click at [359, 208] on input at bounding box center [561, 207] width 493 height 15
type input "tang"
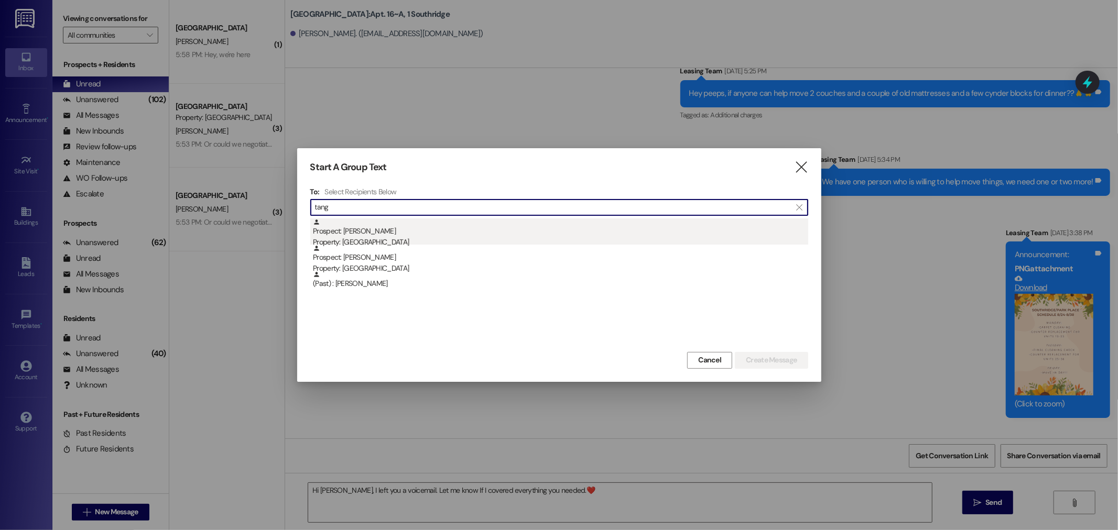
click at [348, 232] on div "Prospect: [PERSON_NAME] Property: [GEOGRAPHIC_DATA]" at bounding box center [560, 234] width 495 height 30
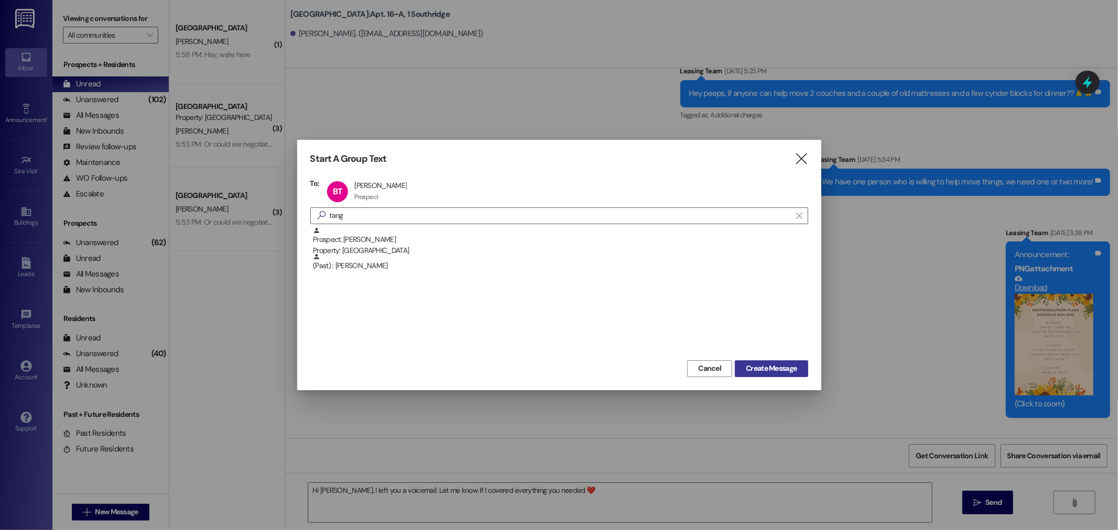
click at [778, 368] on span "Create Message" at bounding box center [771, 368] width 51 height 11
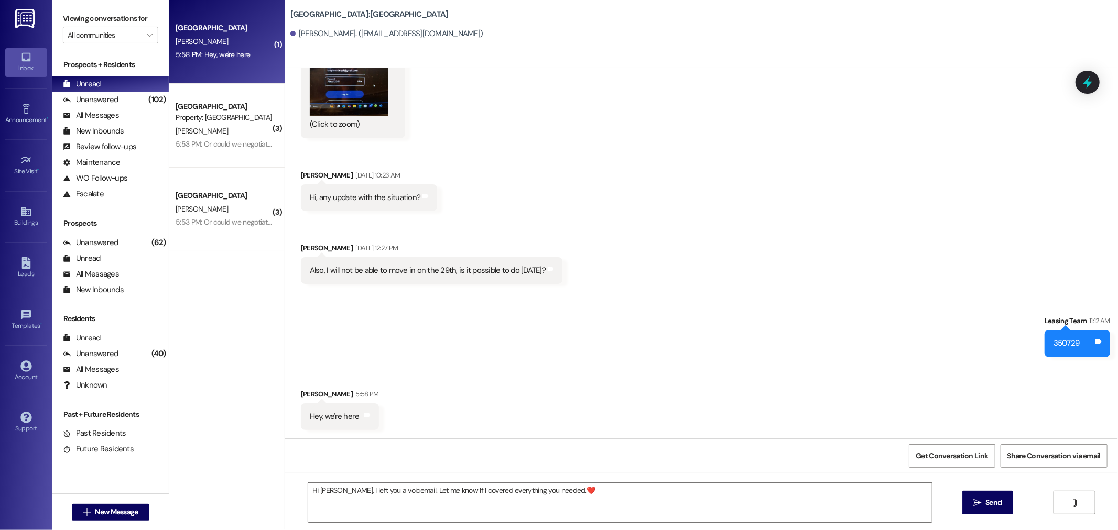
scroll to position [2372, 0]
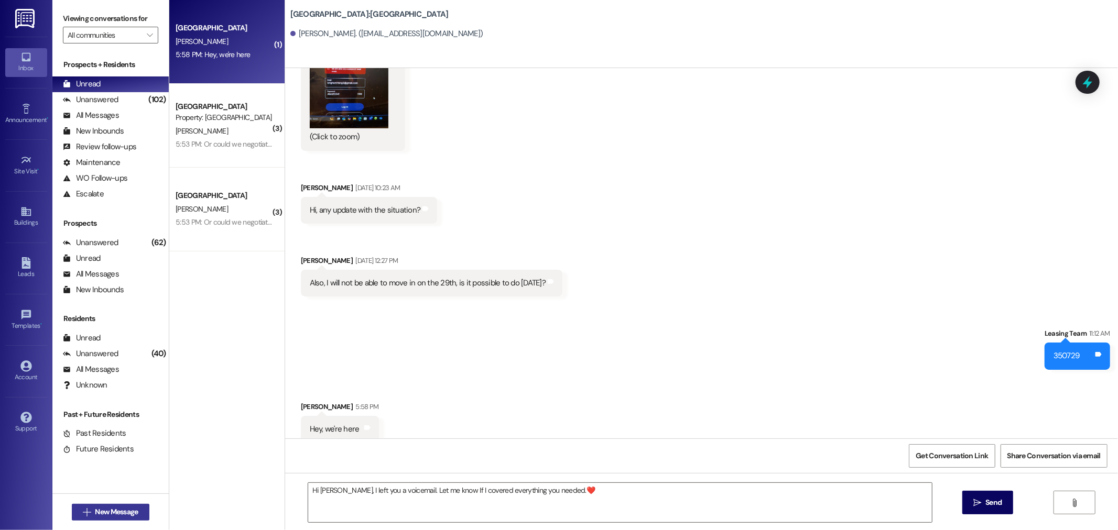
click at [121, 511] on span "New Message" at bounding box center [116, 512] width 43 height 11
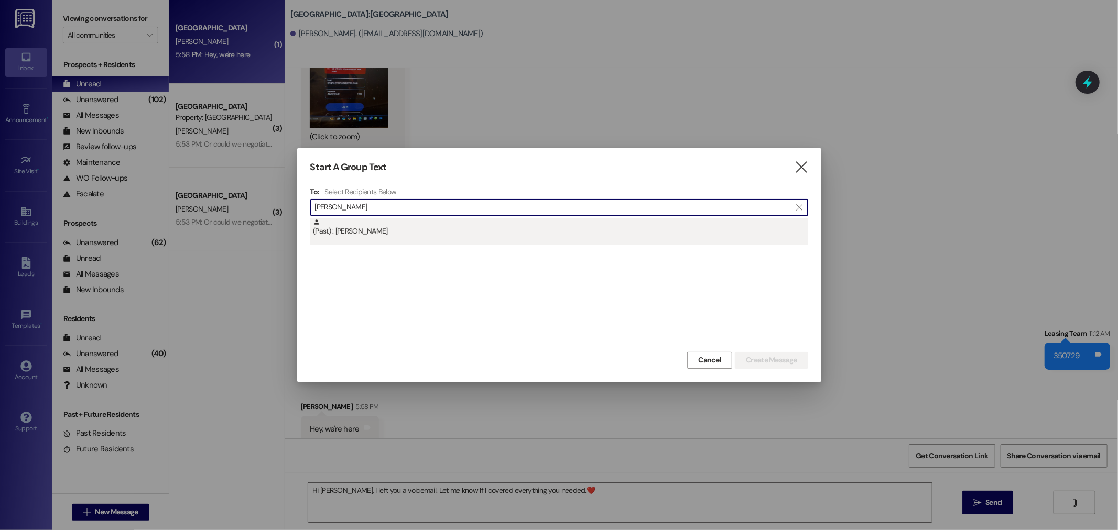
type input "[PERSON_NAME]"
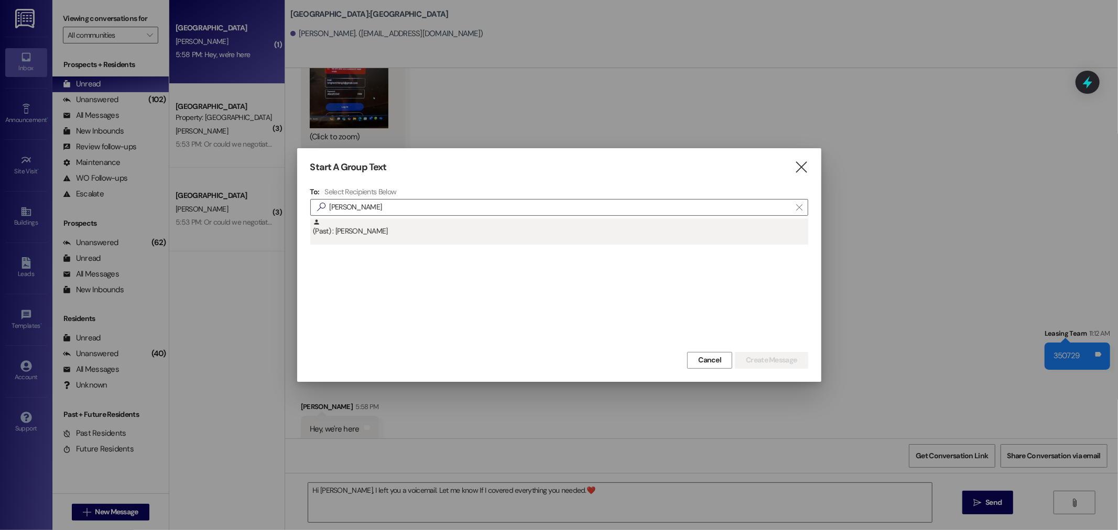
click at [348, 232] on div "(Past) : [PERSON_NAME]" at bounding box center [560, 228] width 495 height 18
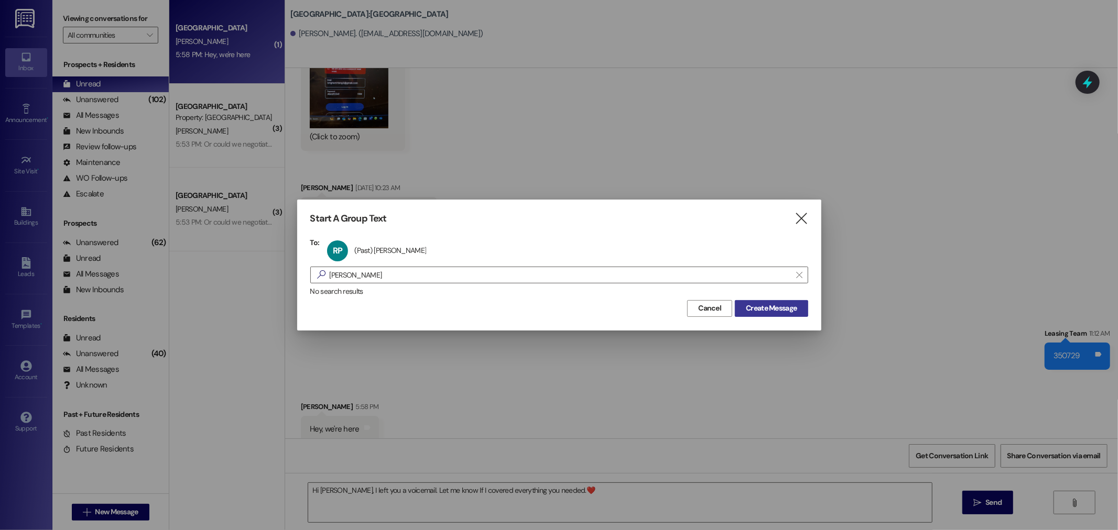
click at [779, 307] on span "Create Message" at bounding box center [771, 308] width 51 height 11
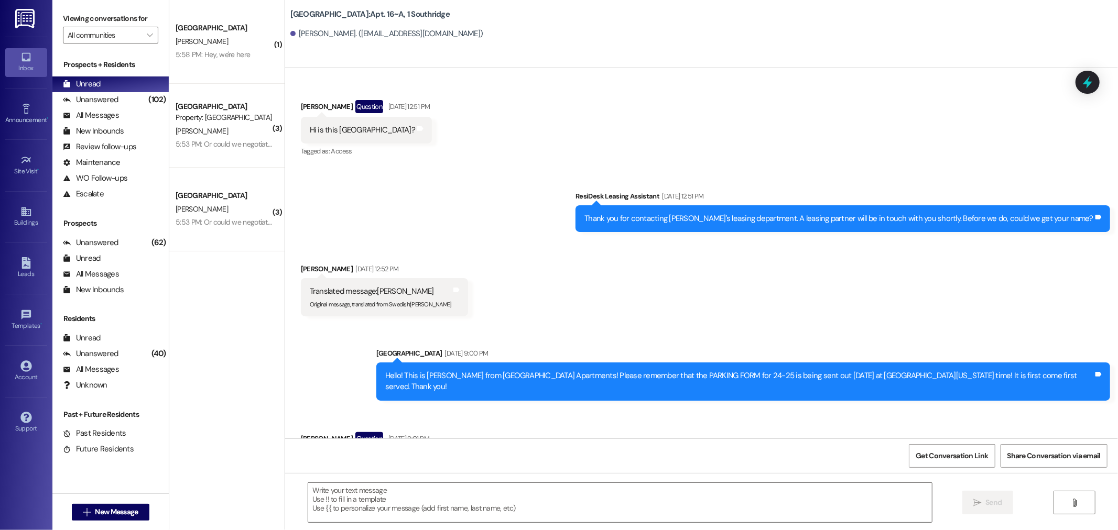
scroll to position [29478, 0]
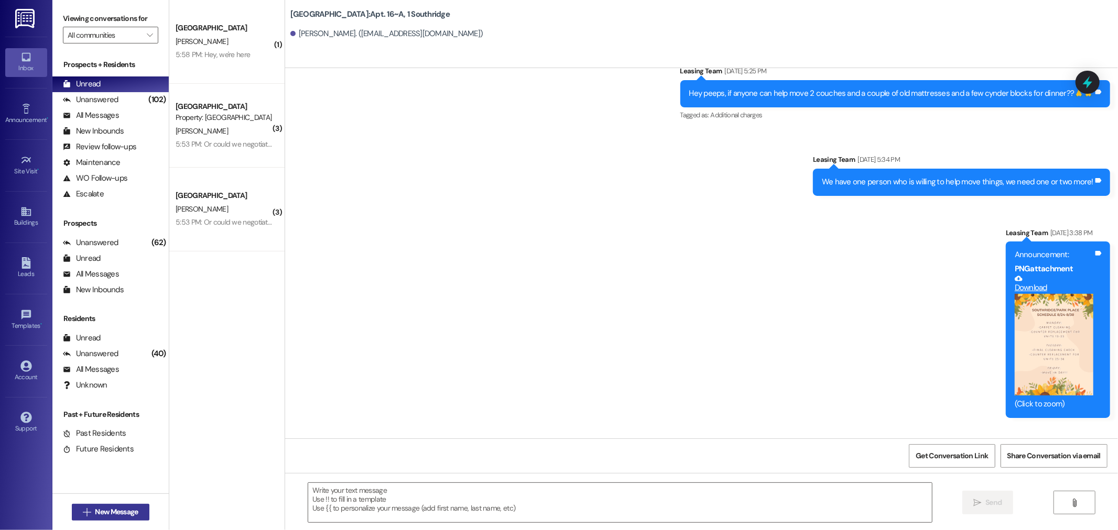
click at [104, 510] on span "New Message" at bounding box center [116, 512] width 43 height 11
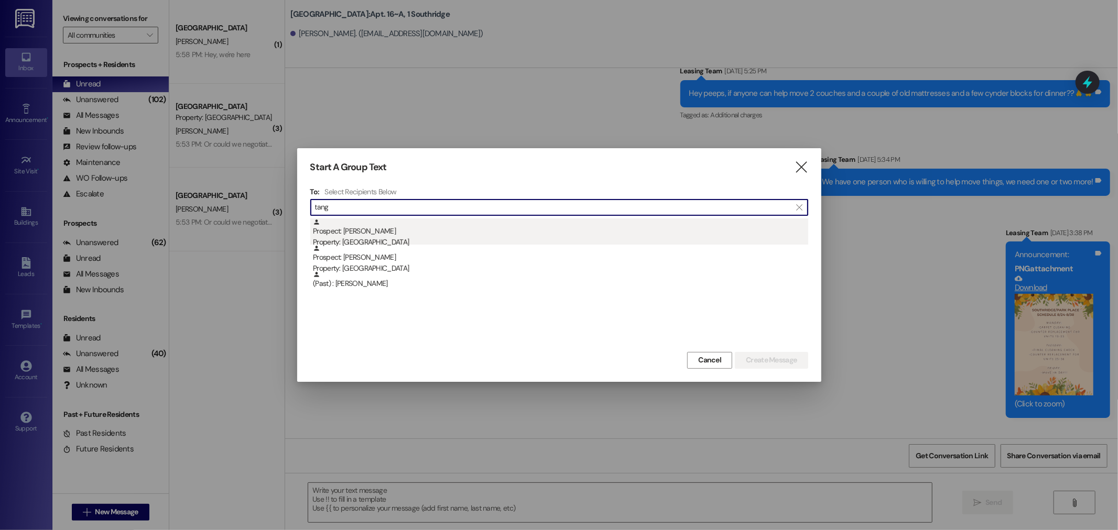
type input "tang"
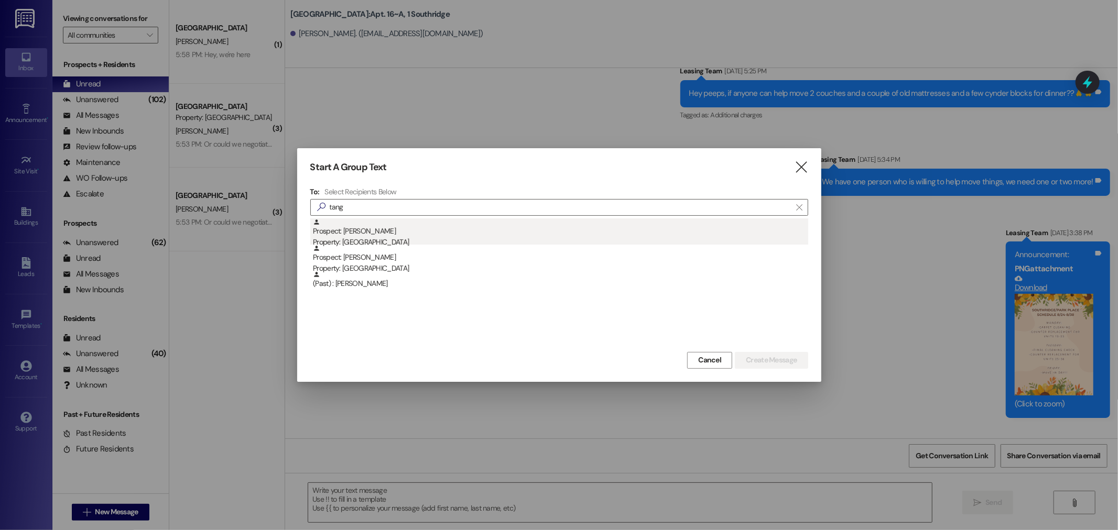
click at [358, 230] on div "Prospect: [PERSON_NAME] Property: [GEOGRAPHIC_DATA]" at bounding box center [560, 234] width 495 height 30
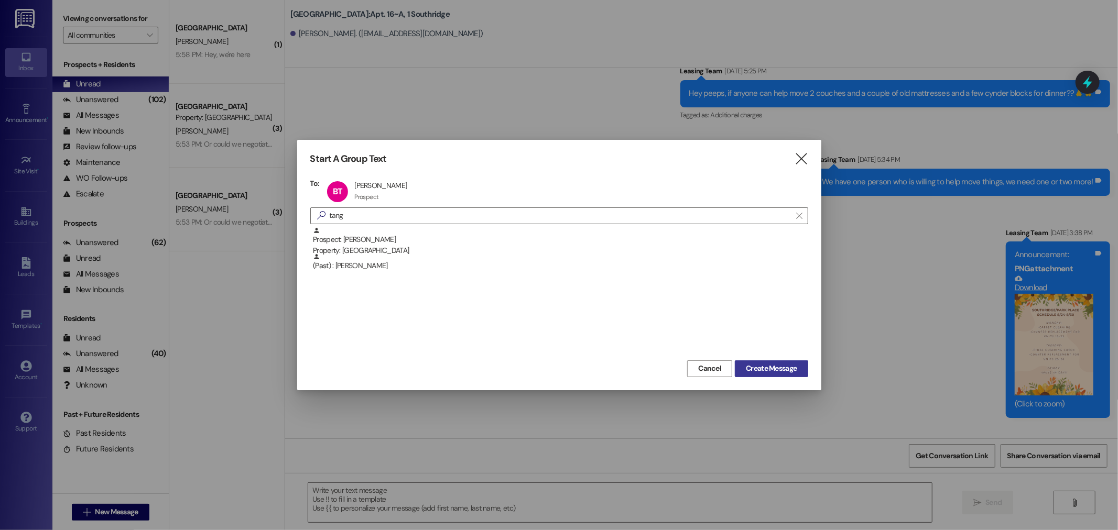
click at [765, 366] on span "Create Message" at bounding box center [771, 368] width 51 height 11
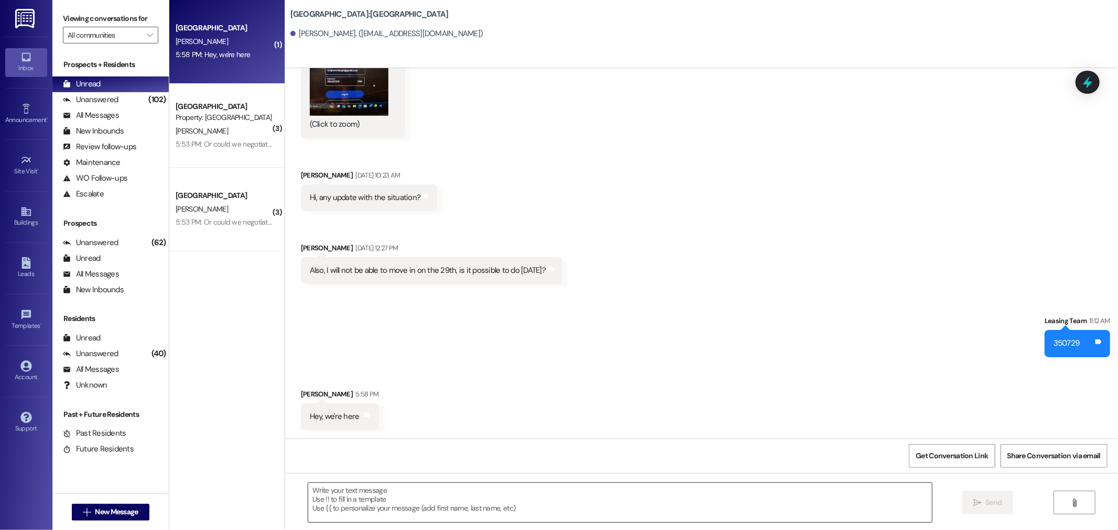
scroll to position [2372, 0]
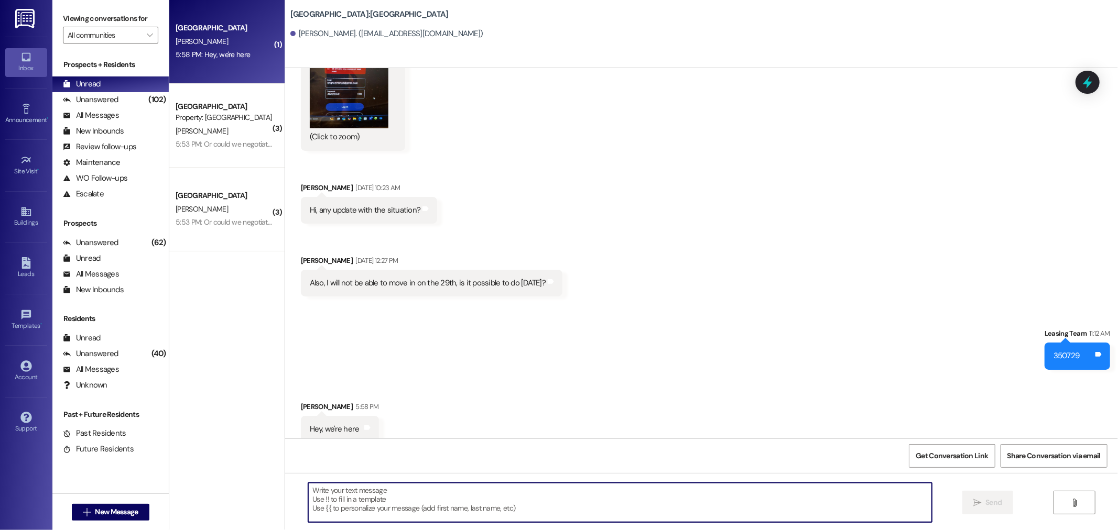
click at [321, 503] on textarea at bounding box center [620, 502] width 624 height 39
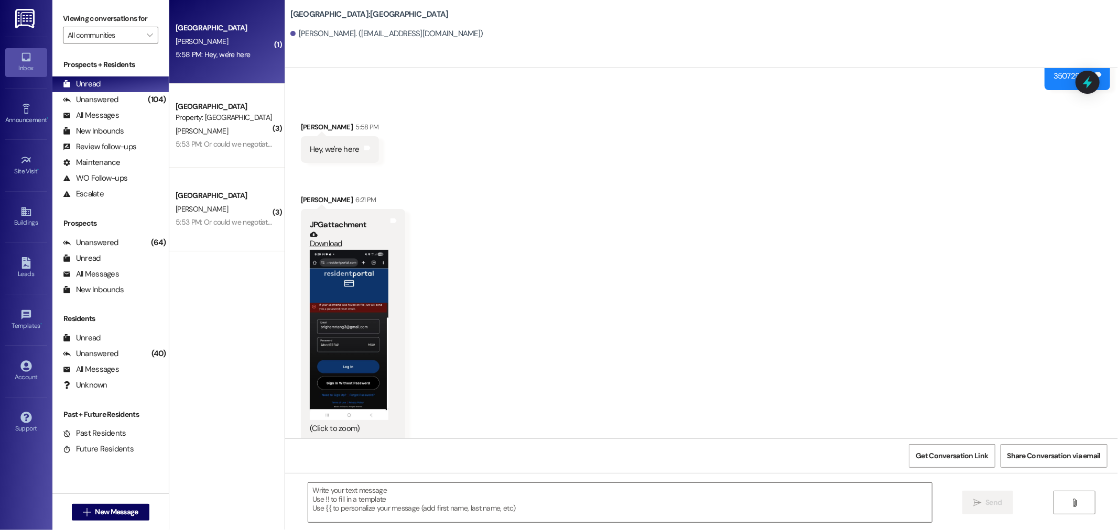
click at [320, 231] on link "Download" at bounding box center [349, 240] width 79 height 18
drag, startPoint x: 336, startPoint y: 281, endPoint x: 331, endPoint y: 348, distance: 67.8
click at [331, 348] on button "Zoom image" at bounding box center [349, 335] width 79 height 170
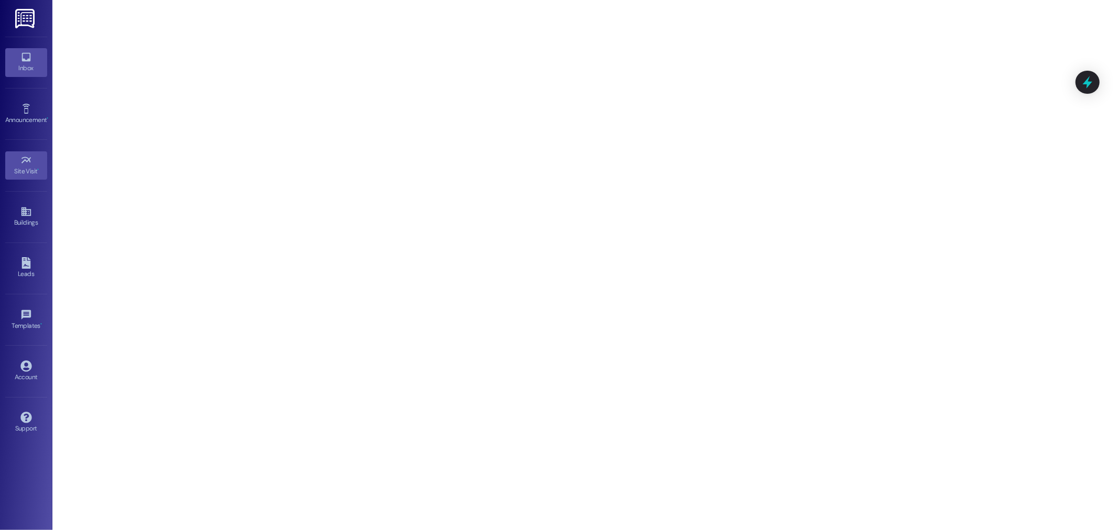
click at [22, 68] on div "Inbox" at bounding box center [26, 68] width 52 height 10
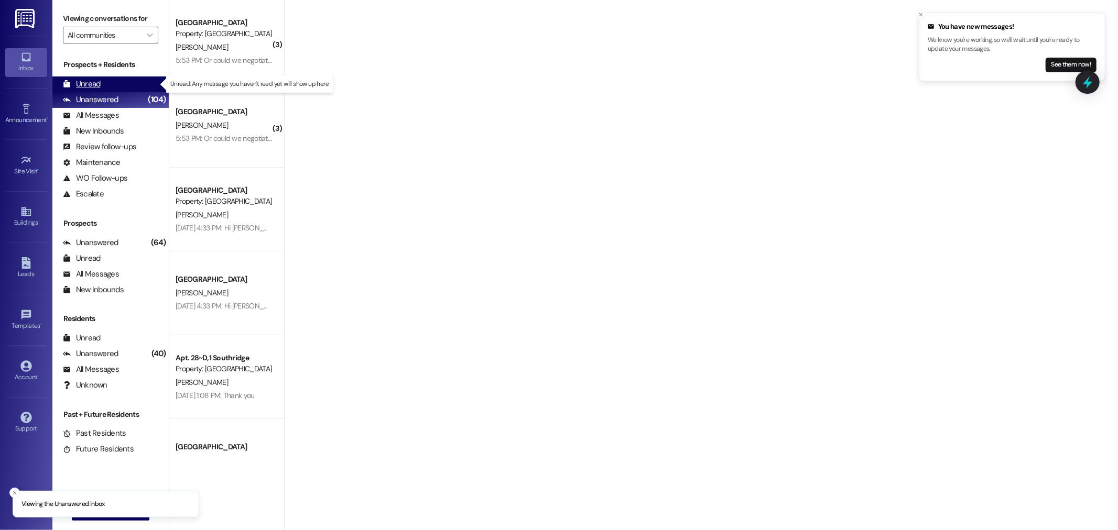
click at [84, 85] on div "Unread" at bounding box center [82, 84] width 38 height 11
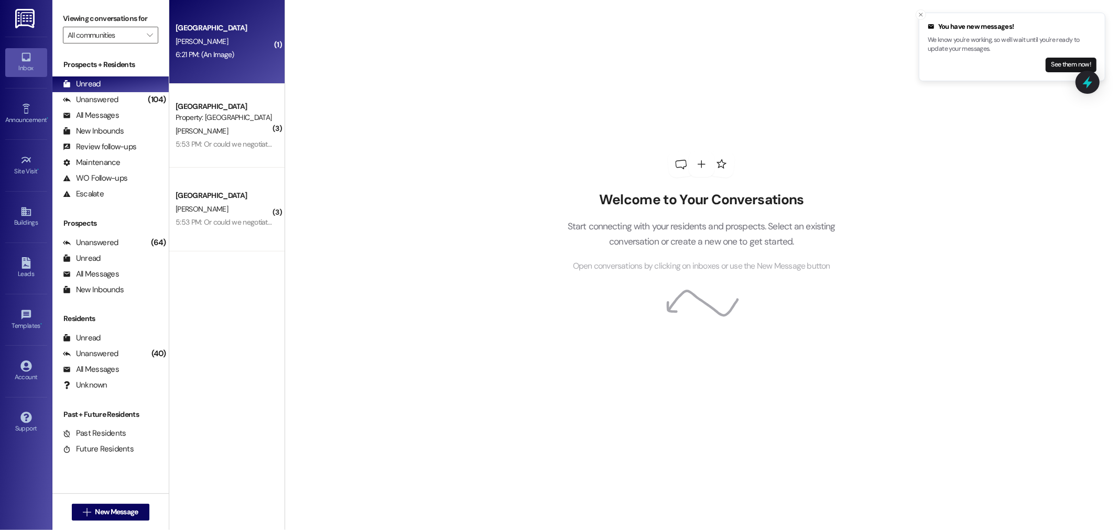
click at [202, 45] on div "[PERSON_NAME]" at bounding box center [224, 41] width 99 height 13
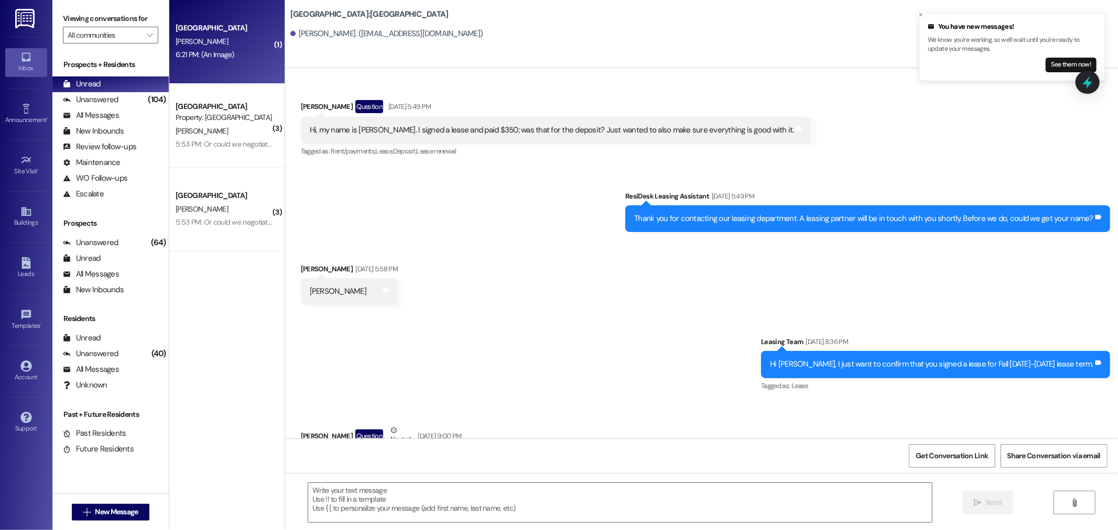
scroll to position [2651, 0]
